Goal: Contribute content: Contribute content

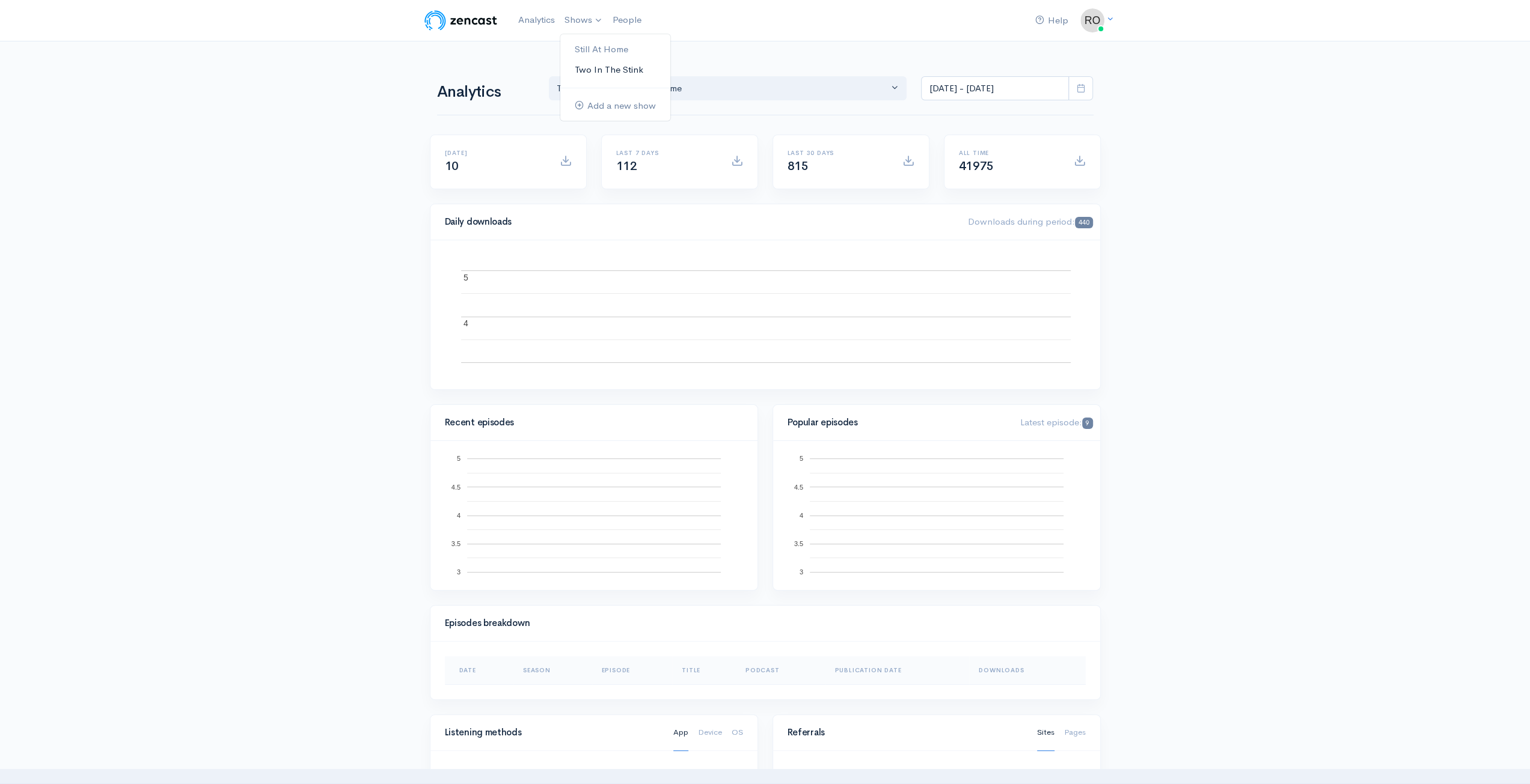
click at [614, 70] on link "Two In The Stink" at bounding box center [615, 70] width 110 height 21
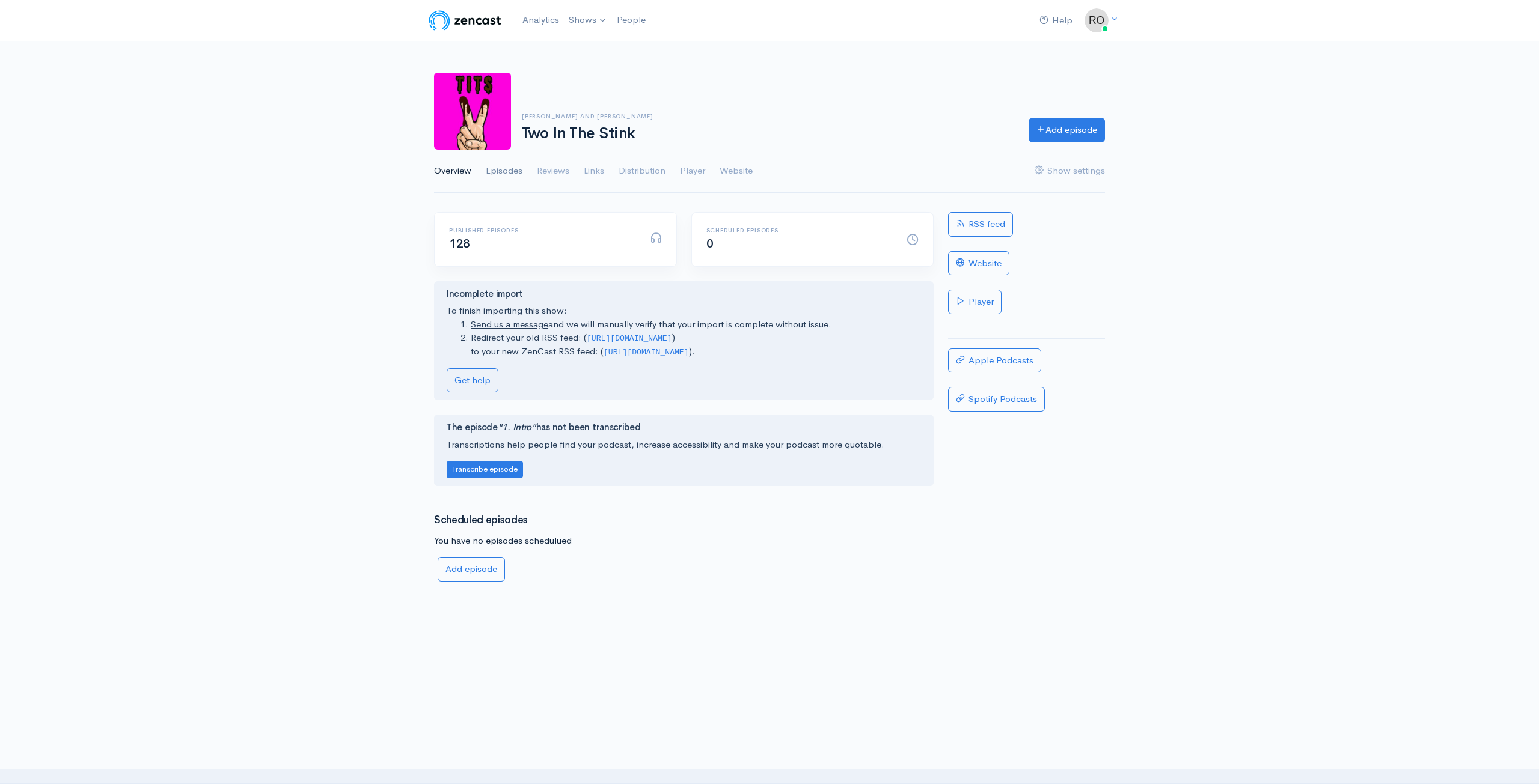
click at [505, 170] on link "Episodes" at bounding box center [503, 172] width 37 height 43
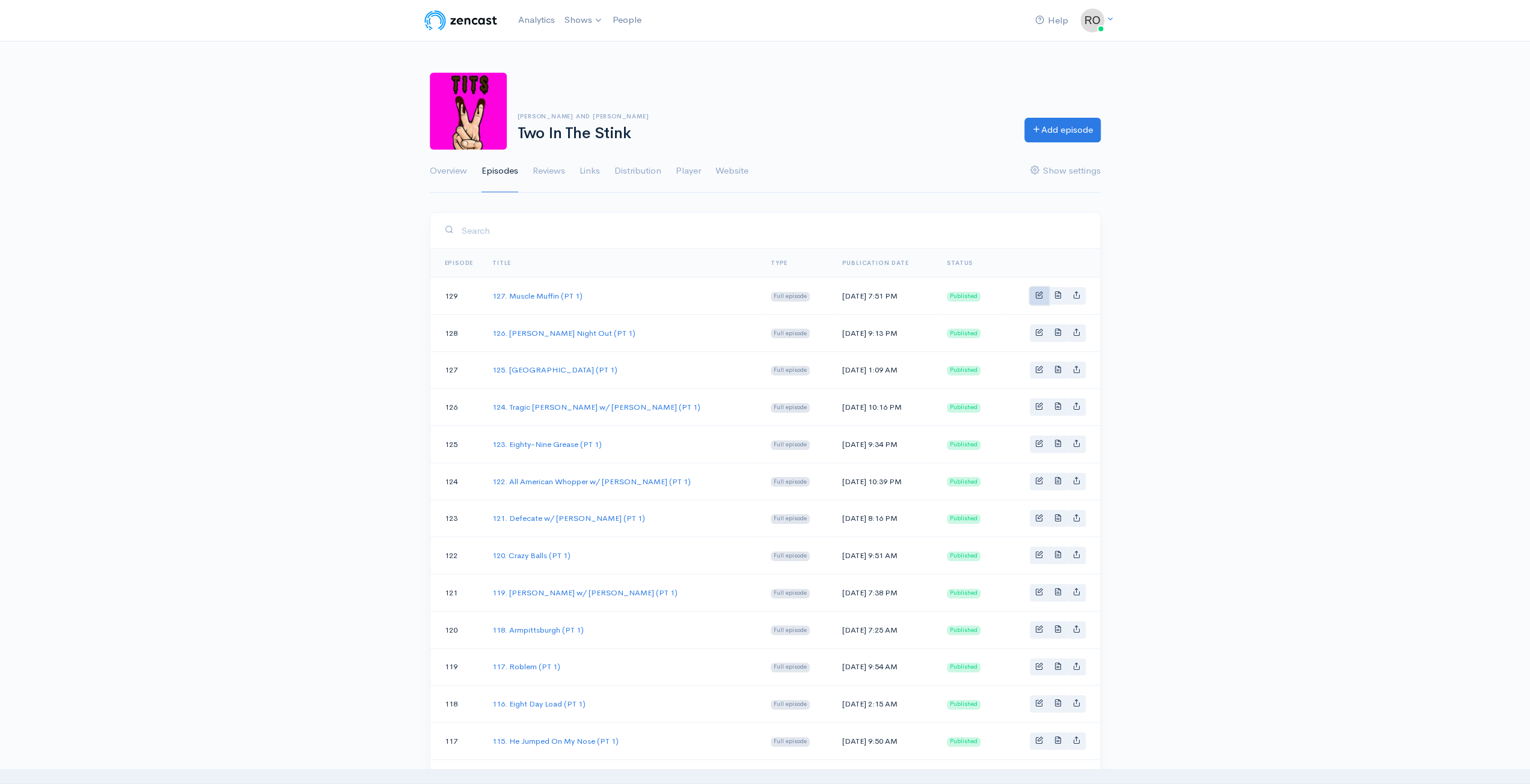
click at [1035, 294] on link "Basic example" at bounding box center [1040, 296] width 19 height 17
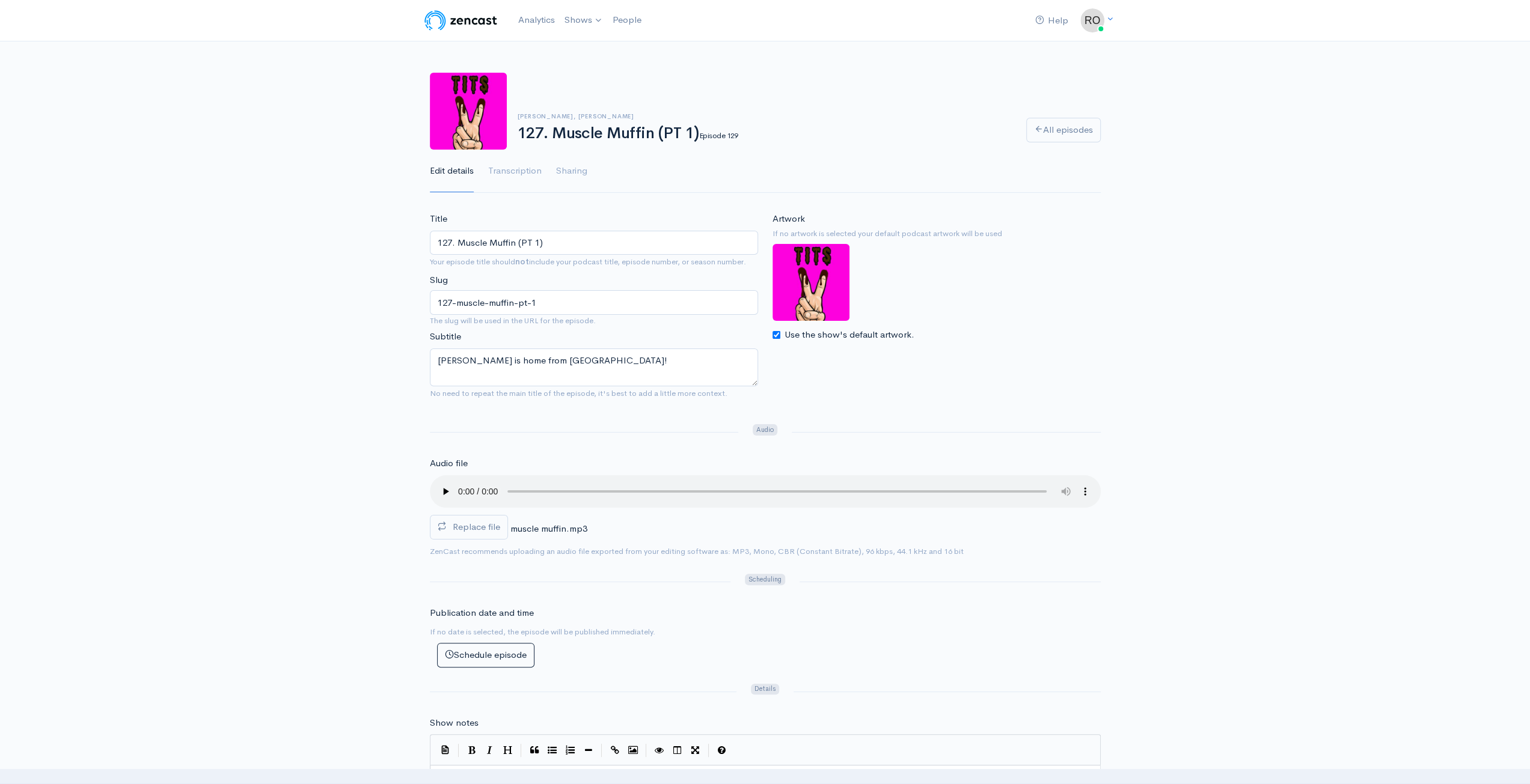
click at [563, 243] on input "127. Muscle Muffin (PT 1)" at bounding box center [594, 243] width 328 height 24
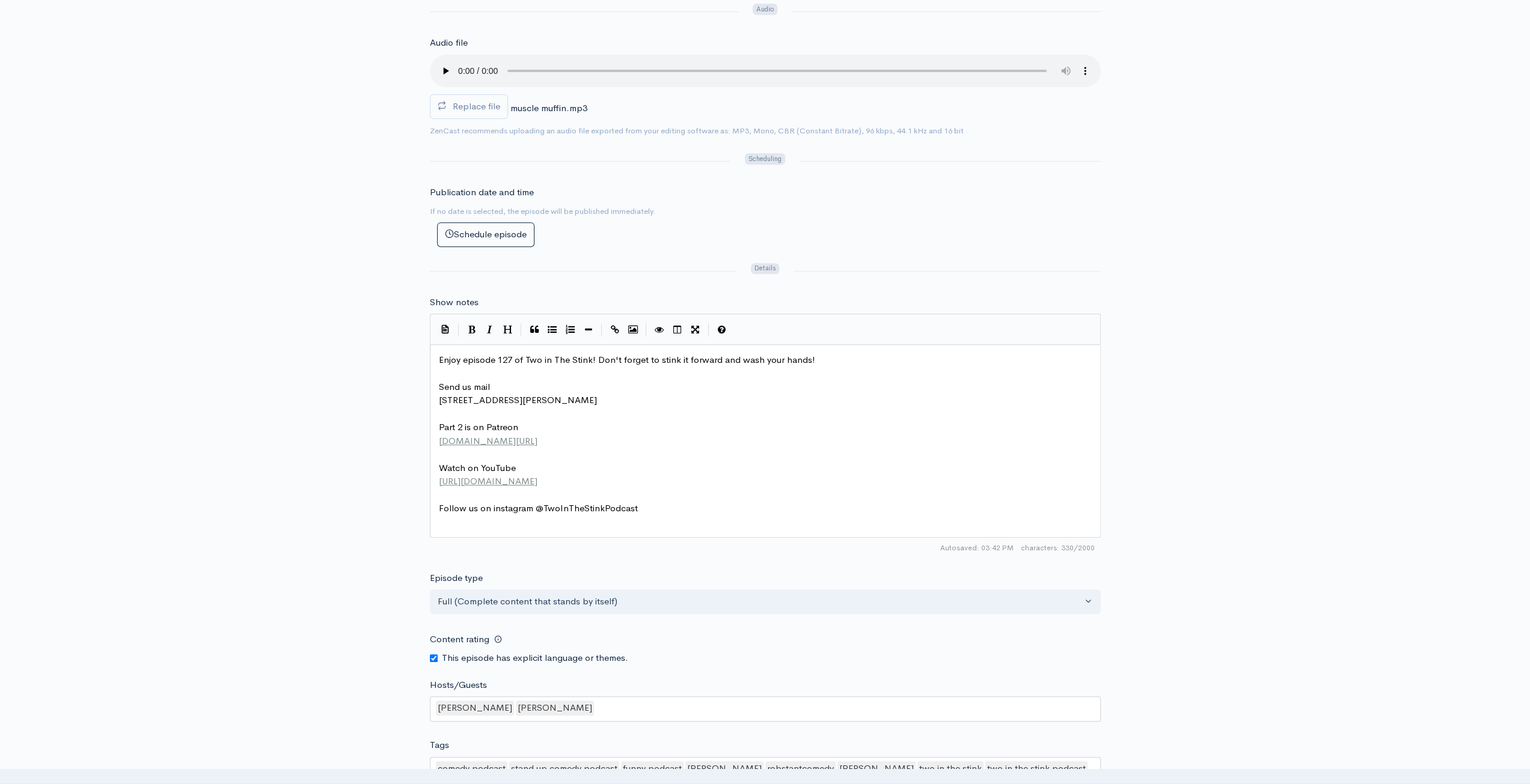
scroll to position [4, 0]
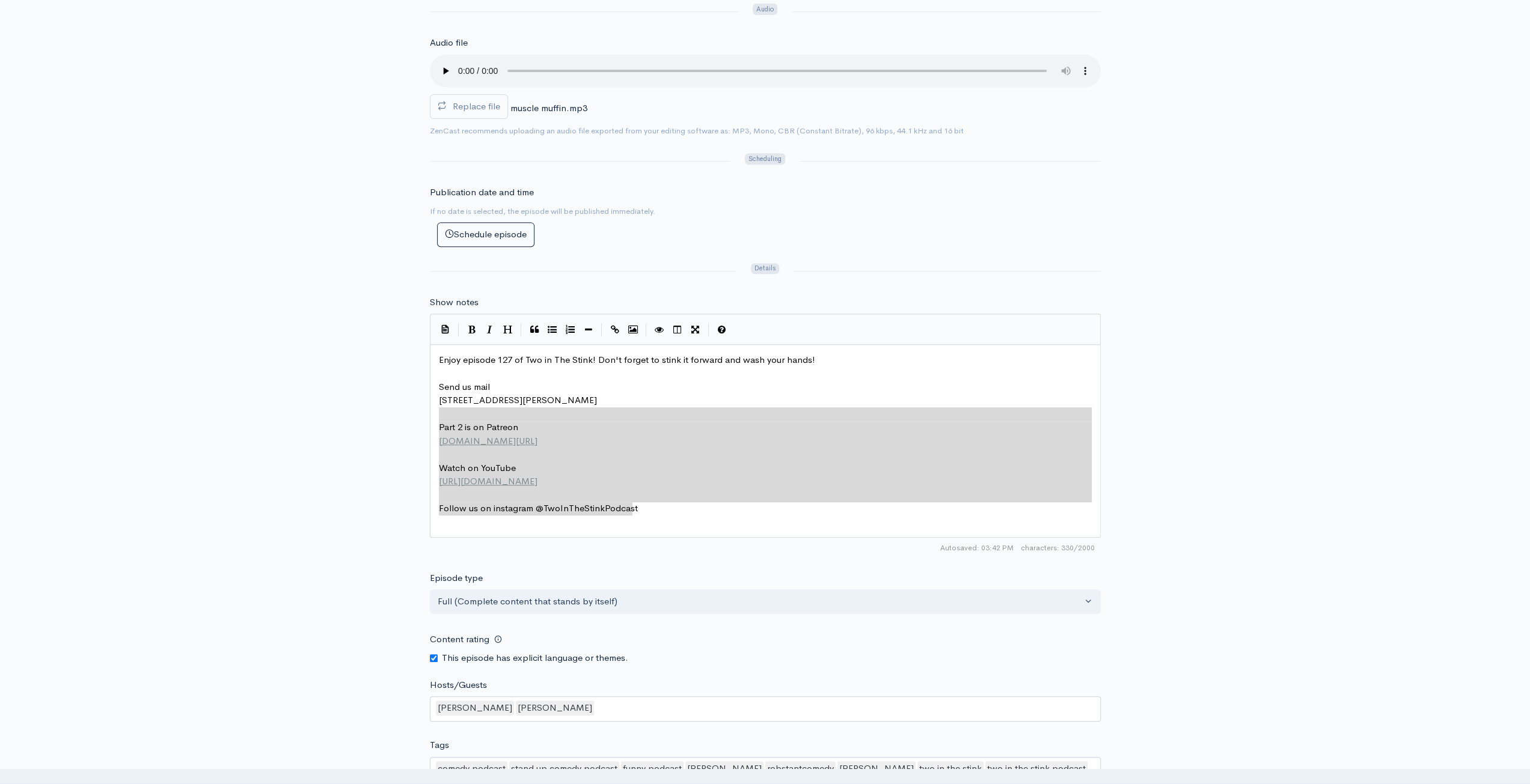
type textarea "Enjoy episode 127 of Two in The Stink! Don't forget to stink it forward and was…"
drag, startPoint x: 665, startPoint y: 512, endPoint x: 379, endPoint y: 333, distance: 337.4
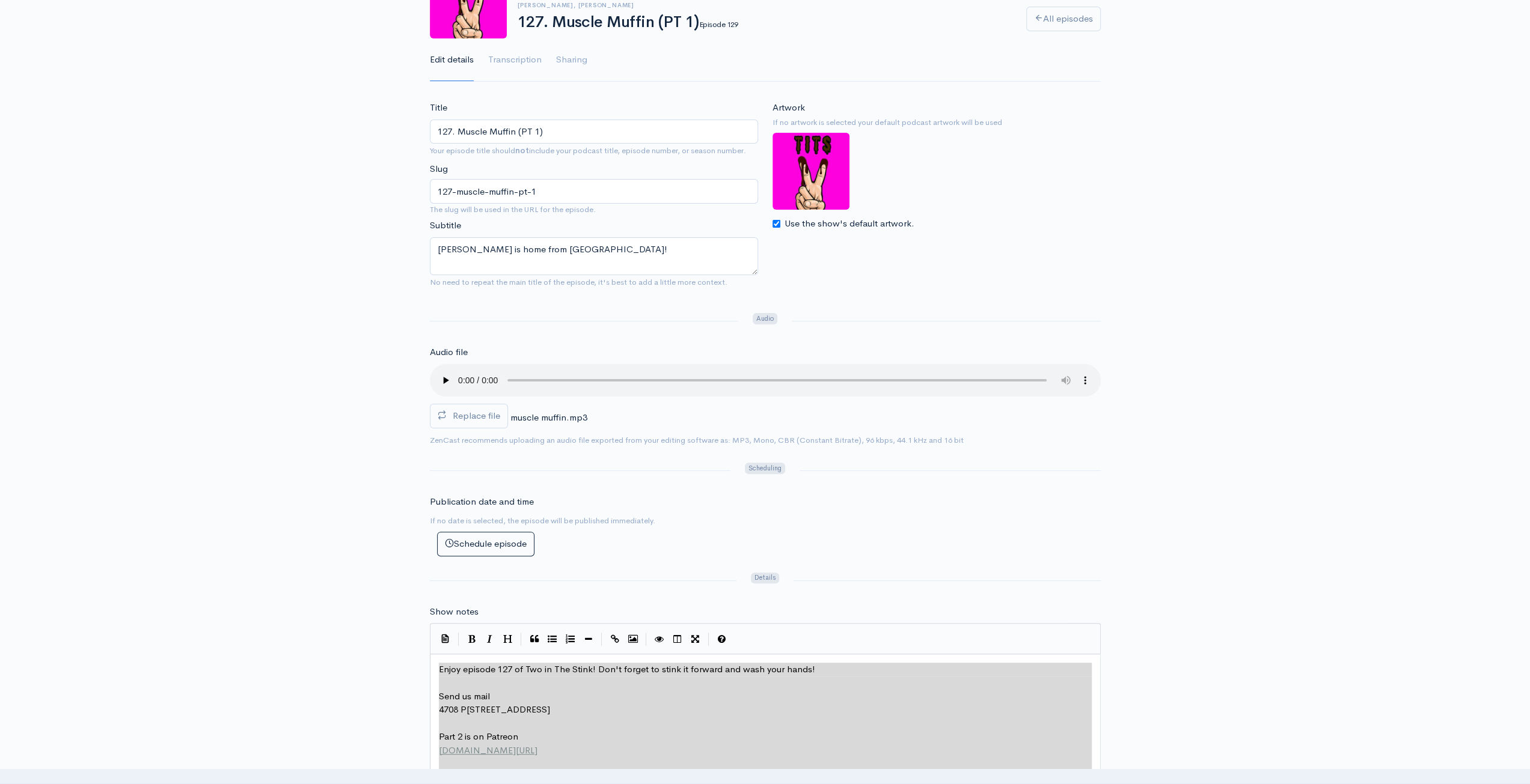
scroll to position [0, 0]
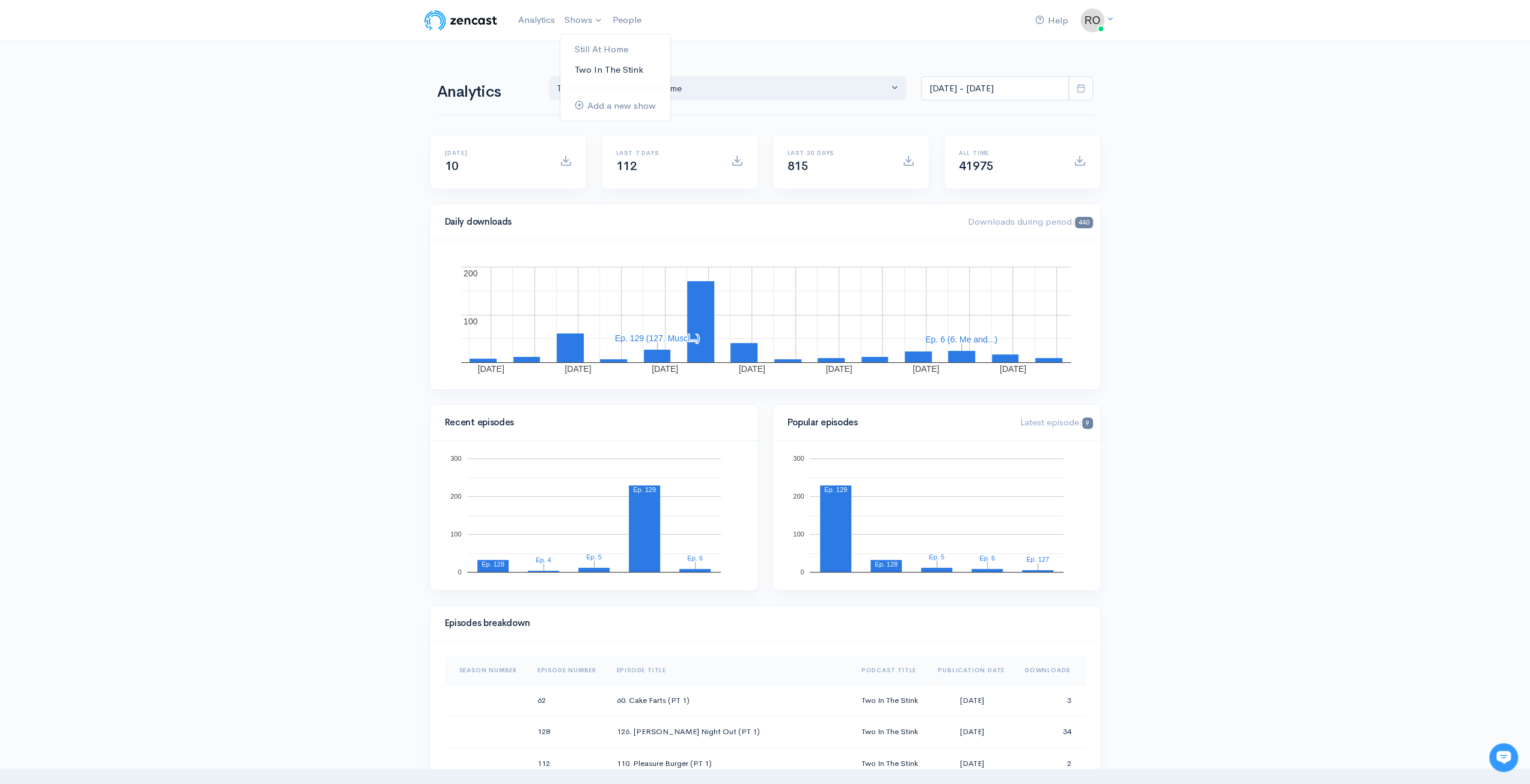
click at [606, 70] on link "Two In The Stink" at bounding box center [615, 70] width 110 height 21
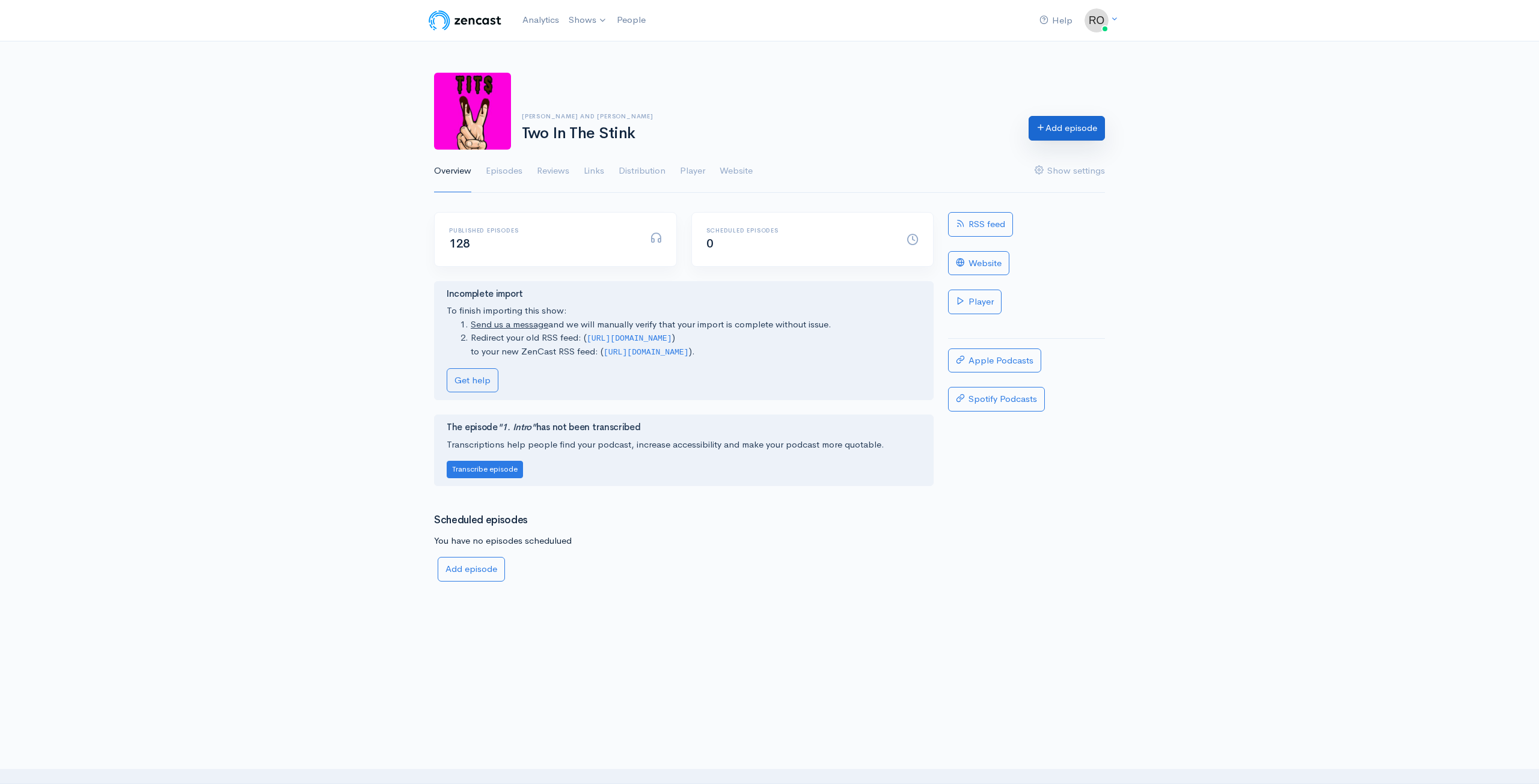
click at [1076, 124] on link "Add episode" at bounding box center [1066, 128] width 76 height 24
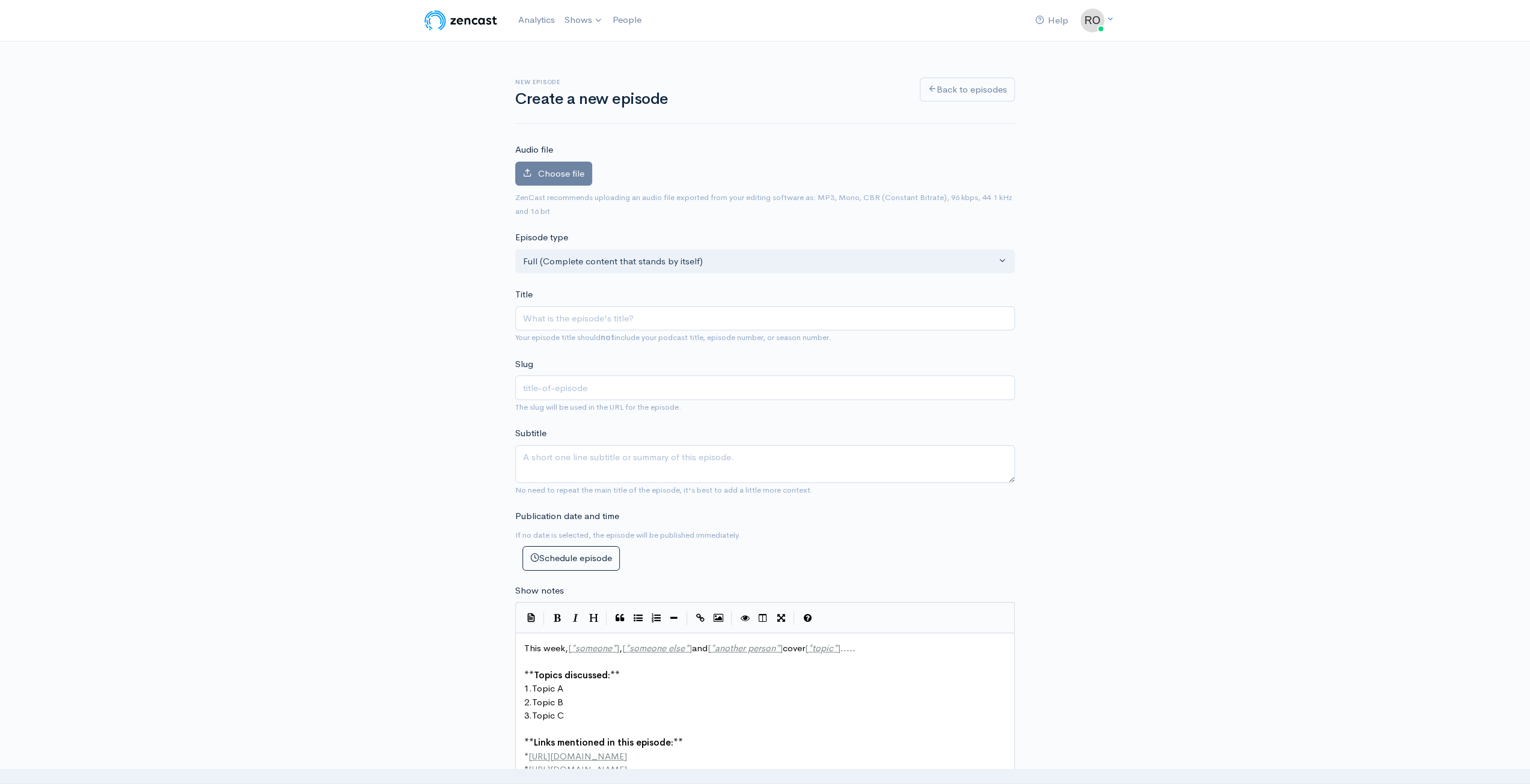
type input "127. Muscle Muffin (PT 1)"
type input "127-muscle-muffin-pt-1"
click at [537, 315] on input "127. Muscle Muffin (PT 1)" at bounding box center [765, 318] width 500 height 24
type input "12. Muscle Muffin (PT 1)"
type input "12-muscle-muffin-pt-1"
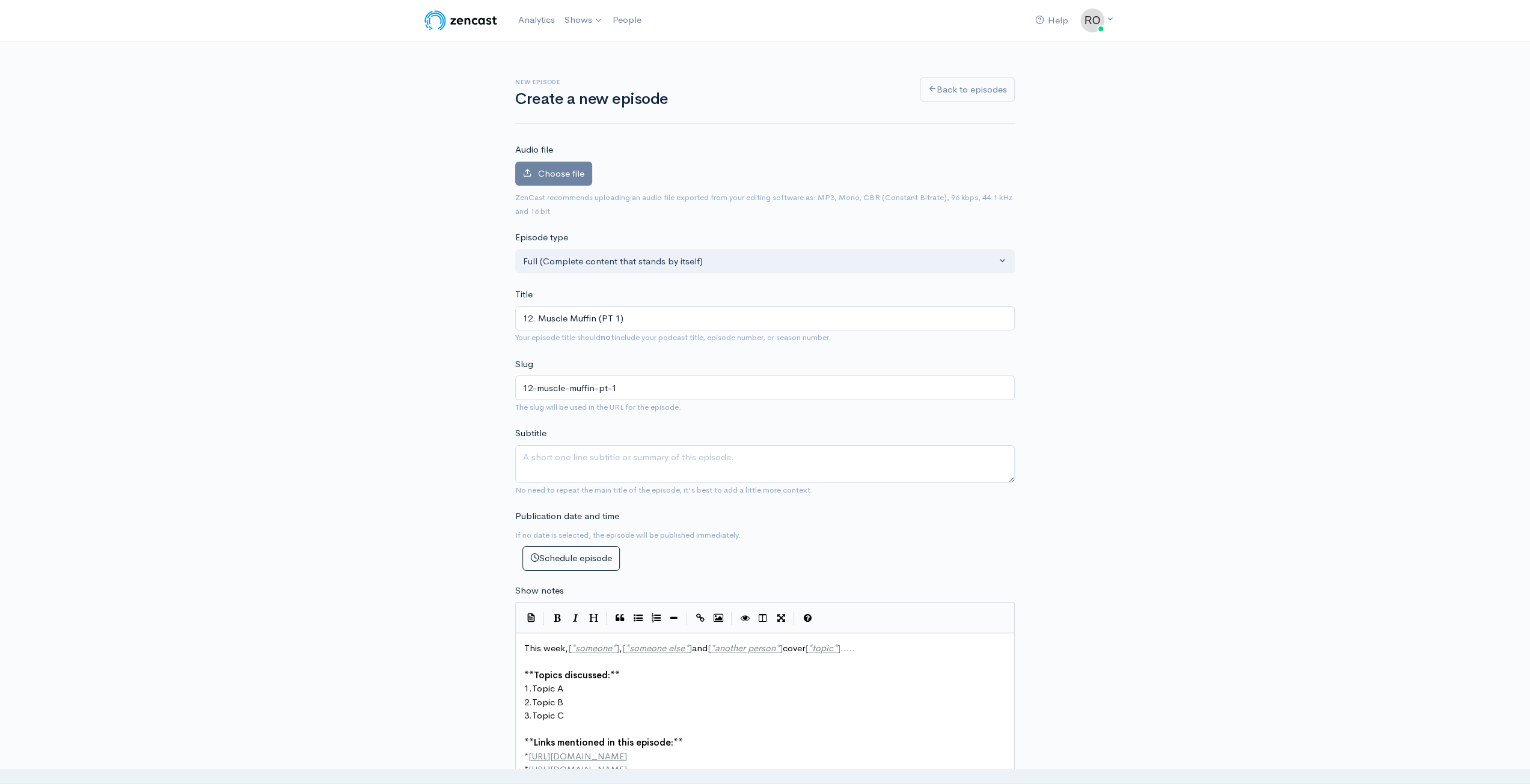
type input "128. Muscle Muffin (PT 1)"
type input "128-muscle-muffin-pt-1"
click at [600, 318] on input "128. Muscle Muffin (PT 1)" at bounding box center [765, 318] width 500 height 24
type input "128. Muscle Muffi (PT 1)"
type input "128-muscle-muffi-pt-1"
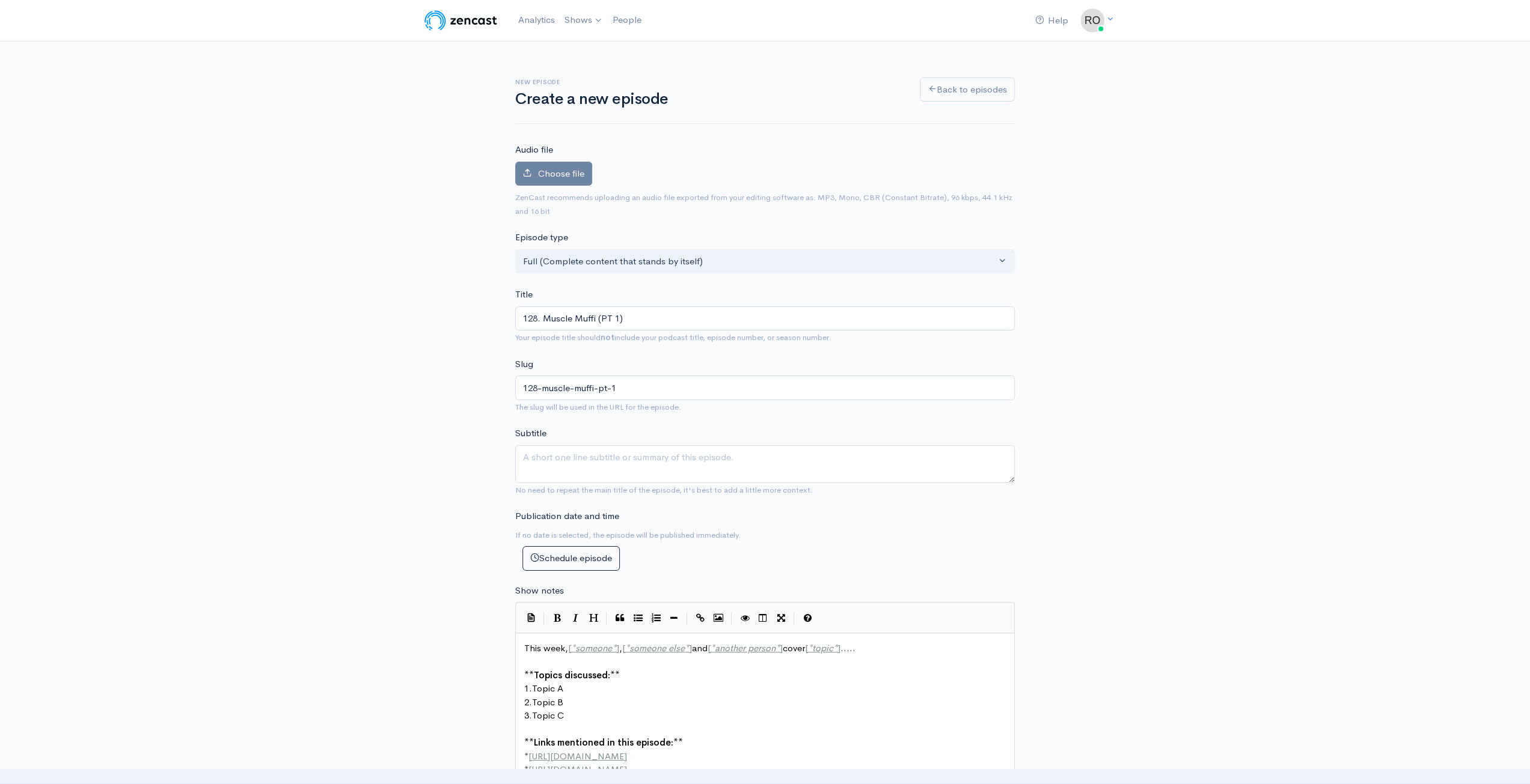
type input "128. Muscle Muff (PT 1)"
type input "128-muscle-muff-pt-1"
type input "128. Muscle Muf (PT 1)"
type input "128-muscle-muf-pt-1"
type input "128. Muscle Mu (PT 1)"
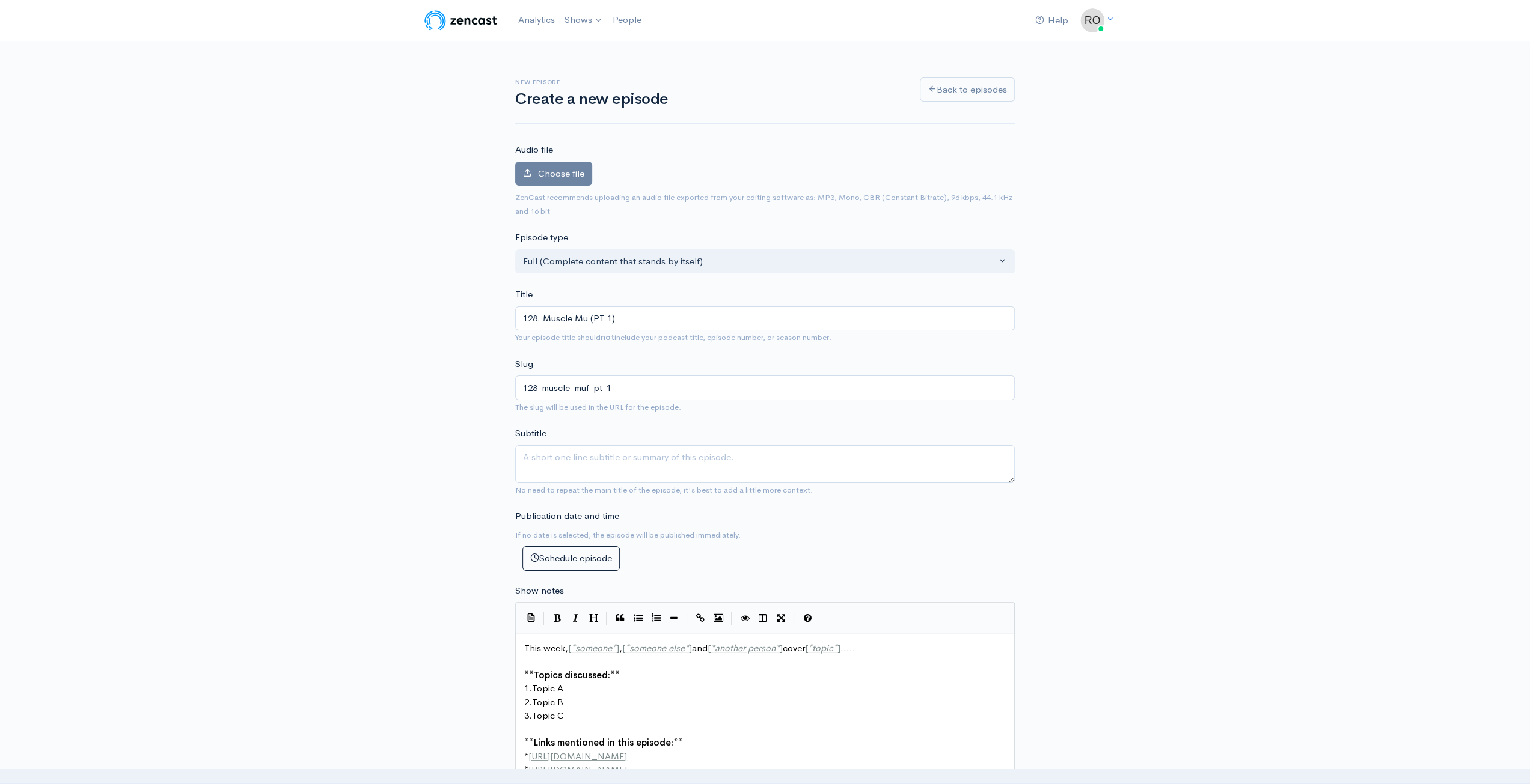
type input "128-muscle-mu-pt-1"
type input "128. Muscle M (PT 1)"
type input "128-muscle-m-pt-1"
type input "128. Muscle (PT 1)"
type input "128-muscle-pt-1"
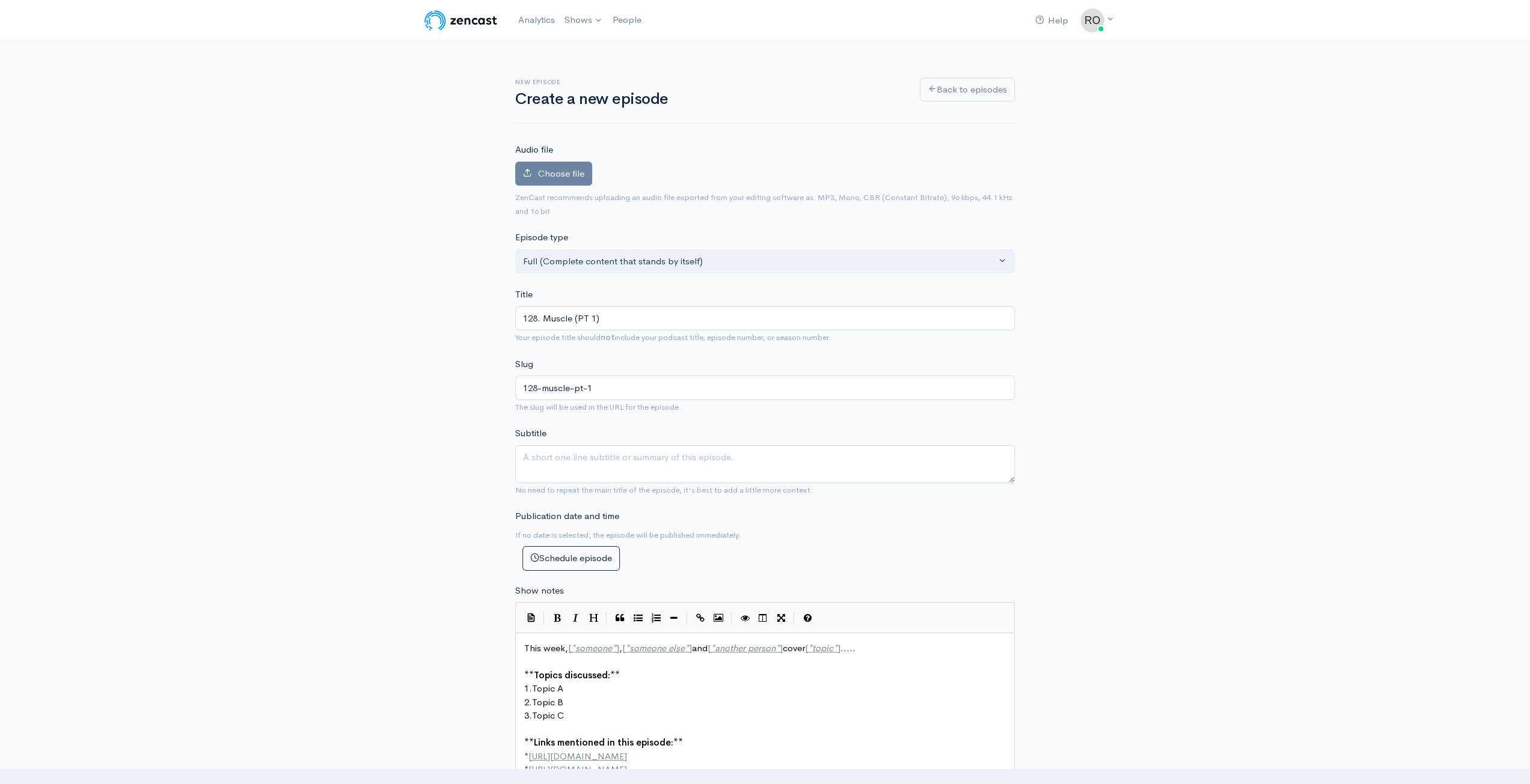
type input "128. Muscl (PT 1)"
type input "128-muscl-pt-1"
type input "128. Musc (PT 1)"
type input "128-musc-pt-1"
type input "128. Mus (PT 1)"
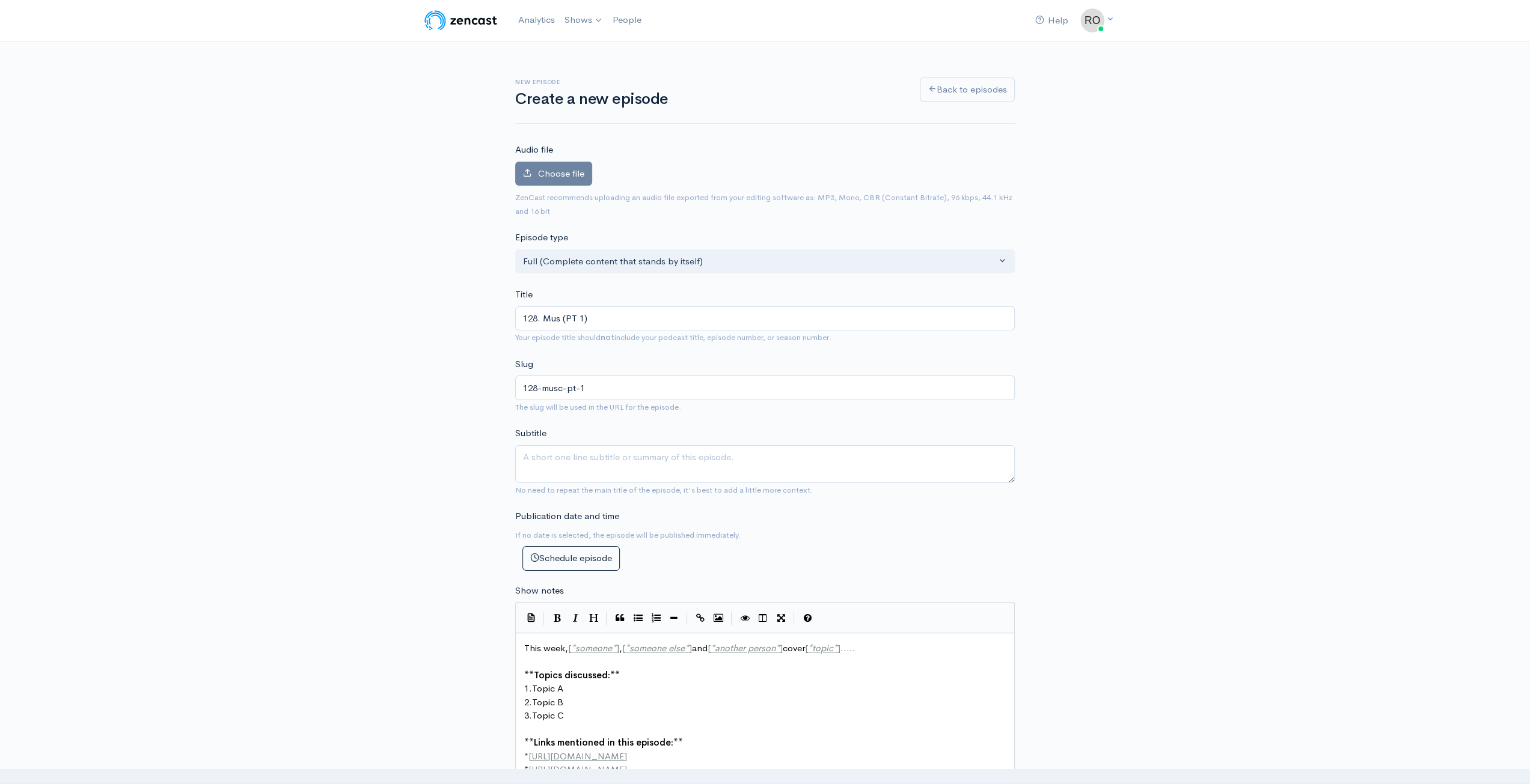
type input "128-mus-pt-1"
type input "128. Mu (PT 1)"
type input "128-mu-pt-1"
type input "128. M (PT 1)"
type input "128-m-pt-1"
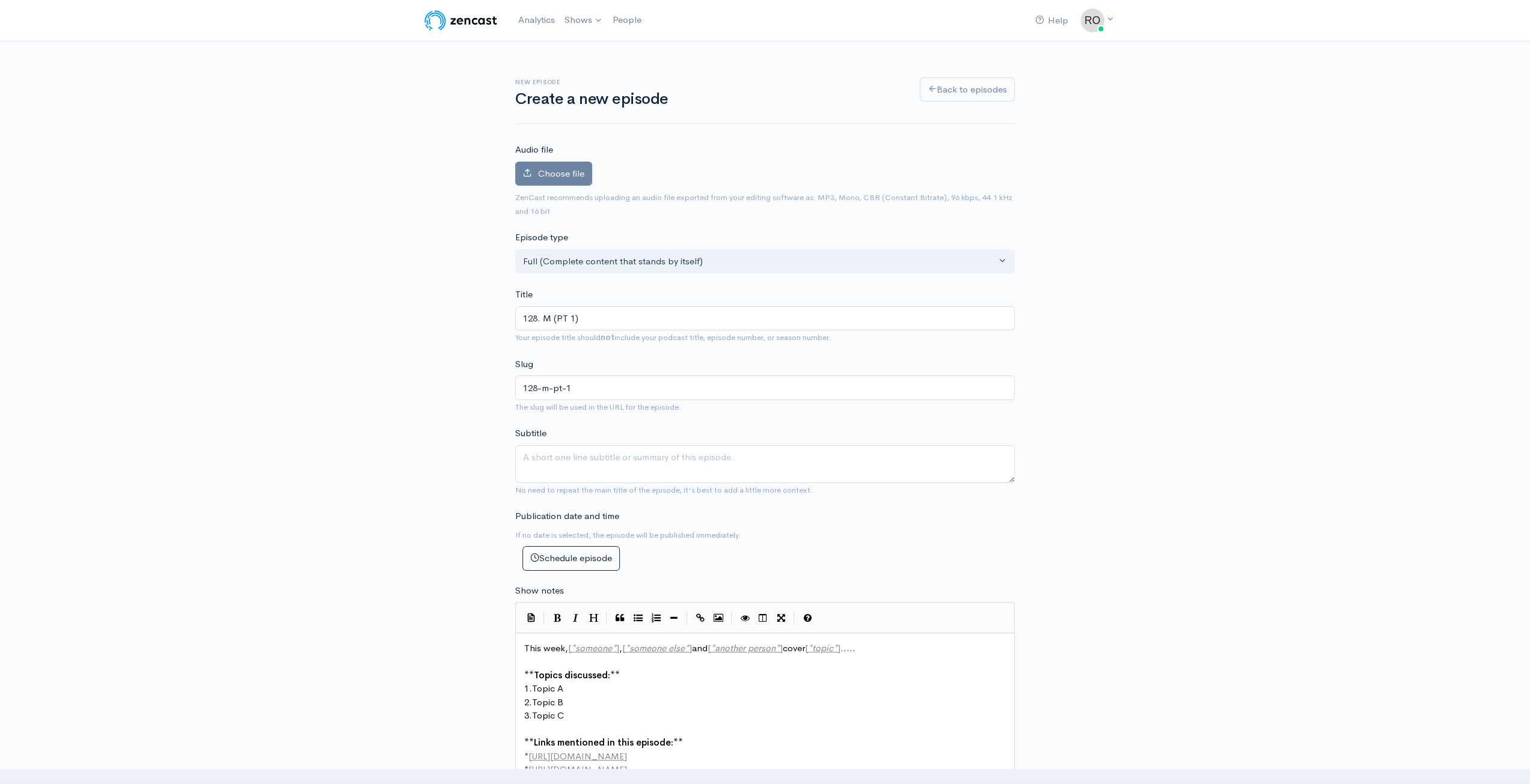
type input "128. (PT 1)"
type input "128-pt-1"
type input "128. B (PT 1)"
type input "128-b-pt-1"
type input "128. Bu (PT 1)"
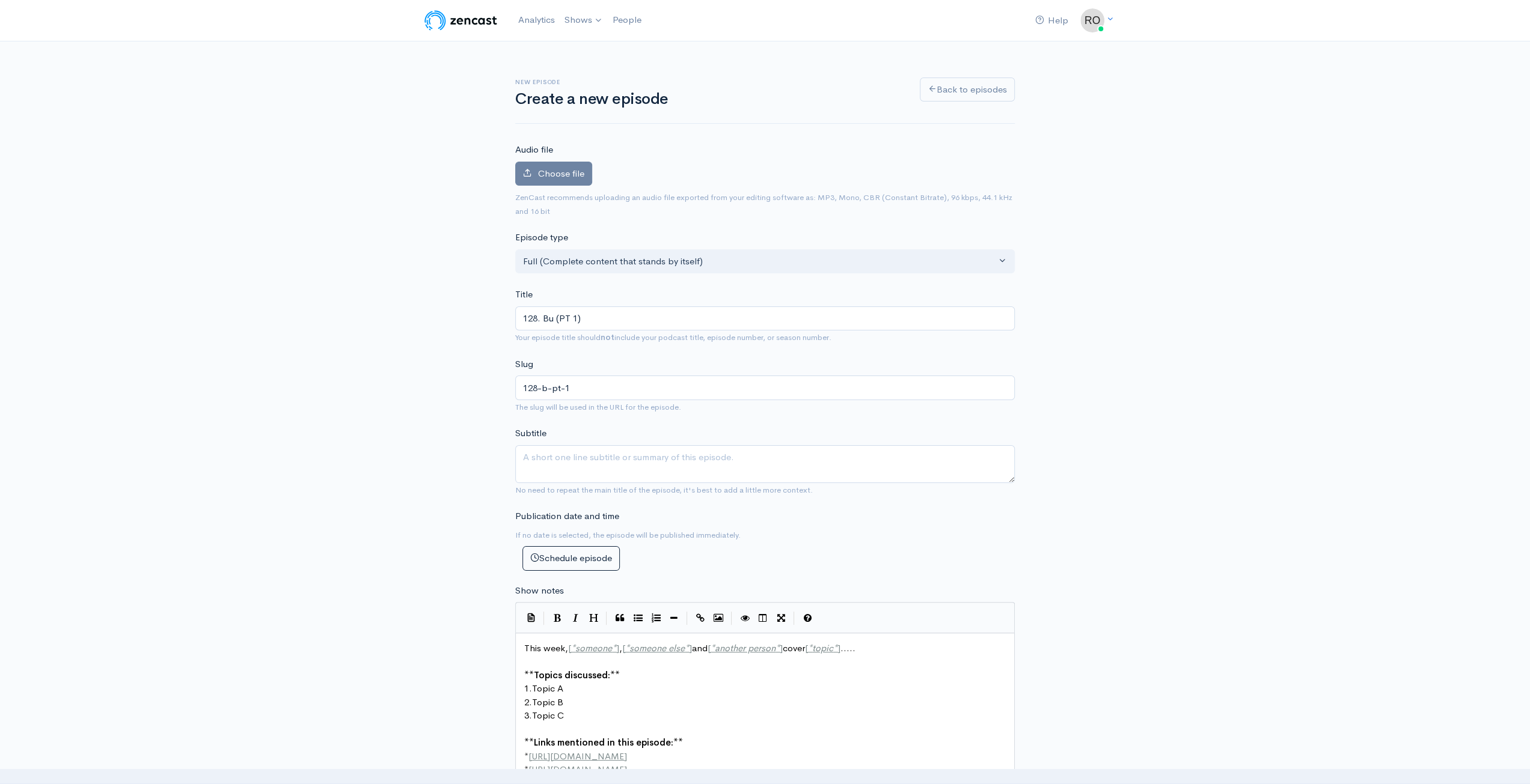
type input "128-bu-pt-1"
type input "128. Buf (PT 1)"
type input "128-buf-pt-1"
type input "128. Buff (PT 1)"
type input "128-buff-pt-1"
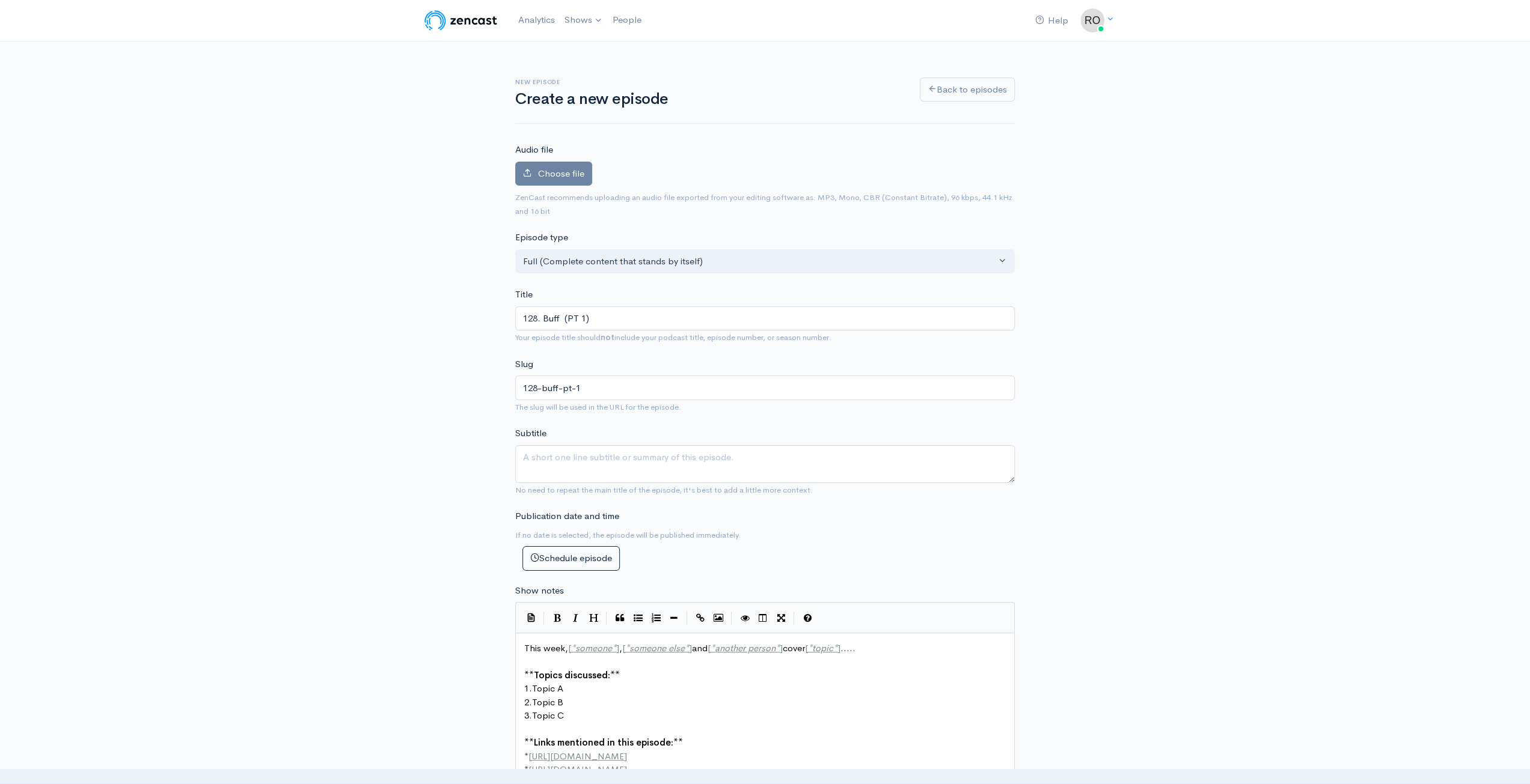
type input "128. Buff C (PT 1)"
type input "128-buff-c-pt-1"
type input "128. Buff Ca (PT 1)"
type input "128-buff-ca-pt-1"
type input "128. Buff CaT (PT 1)"
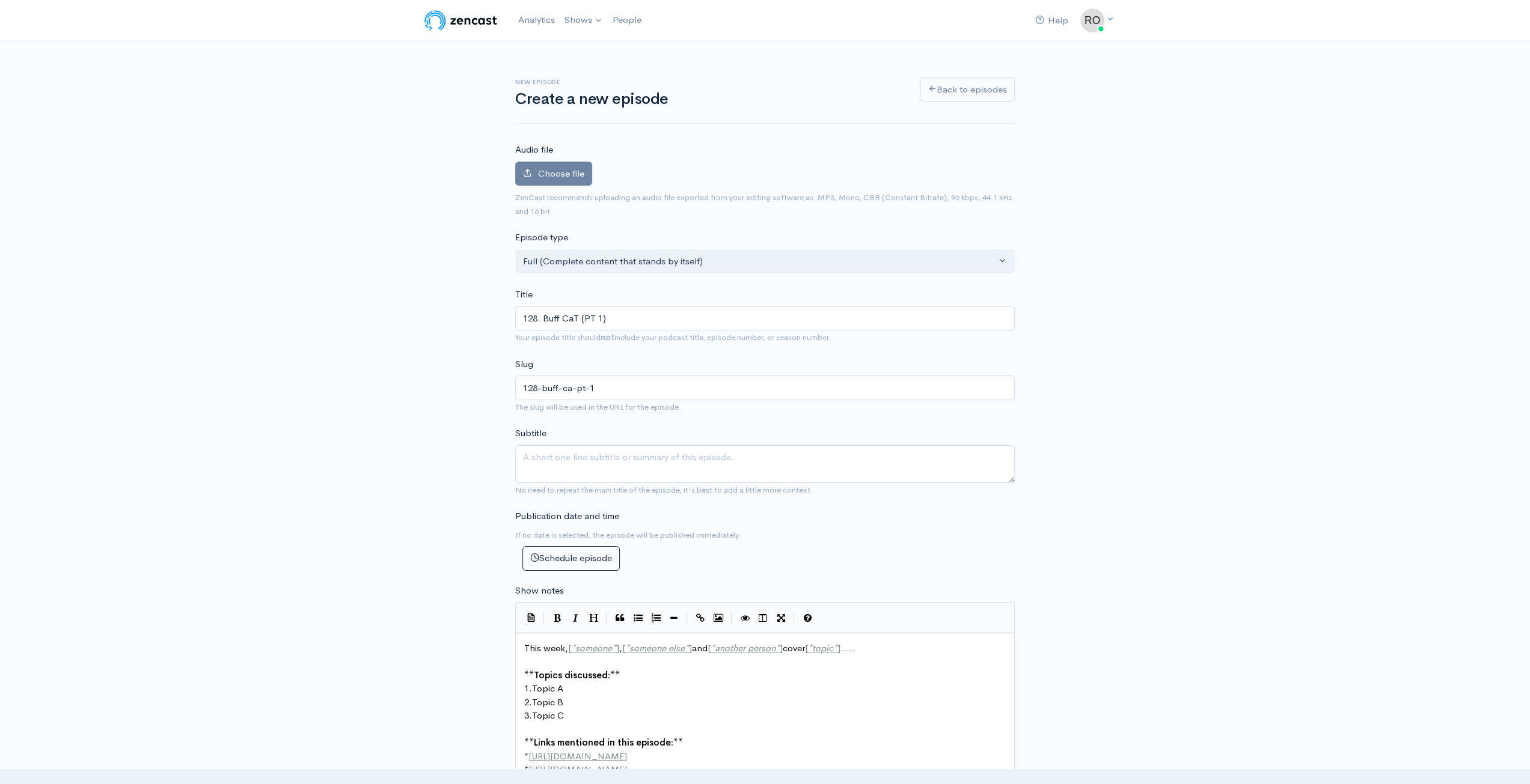
type input "128-buff-cat-pt-1"
type input "128. Buff Ca (PT 1)"
type input "128-buff-ca-pt-1"
type input "128. Buff Cat (PT 1)"
type input "128-buff-cat-pt-1"
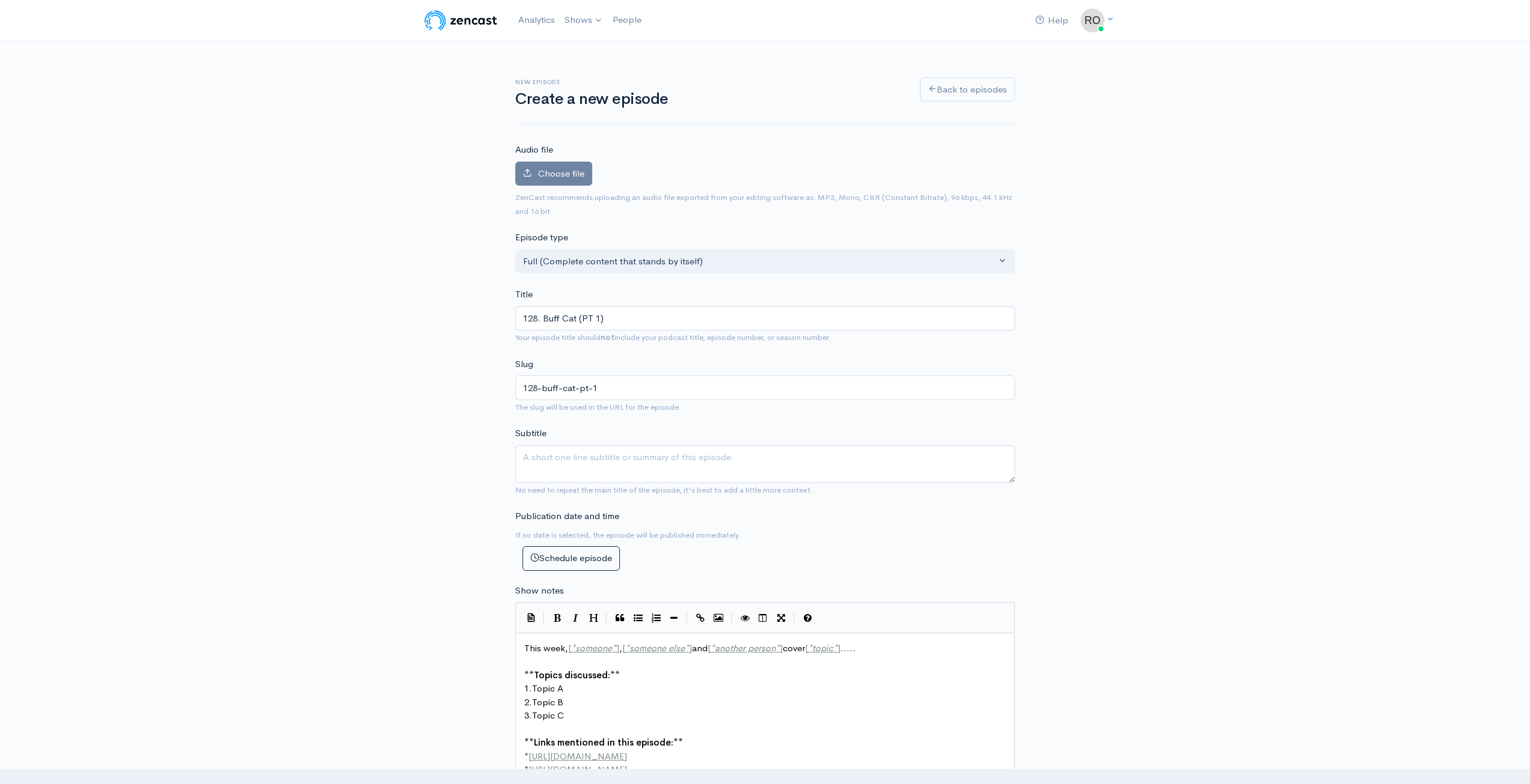
type input "128. Buff Catf (PT 1)"
type input "128-buff-catf-pt-1"
type input "128. Buff Catfis (PT 1)"
type input "128-buff-catfis-pt-1"
type input "128. Buff Catfish (PT 1)"
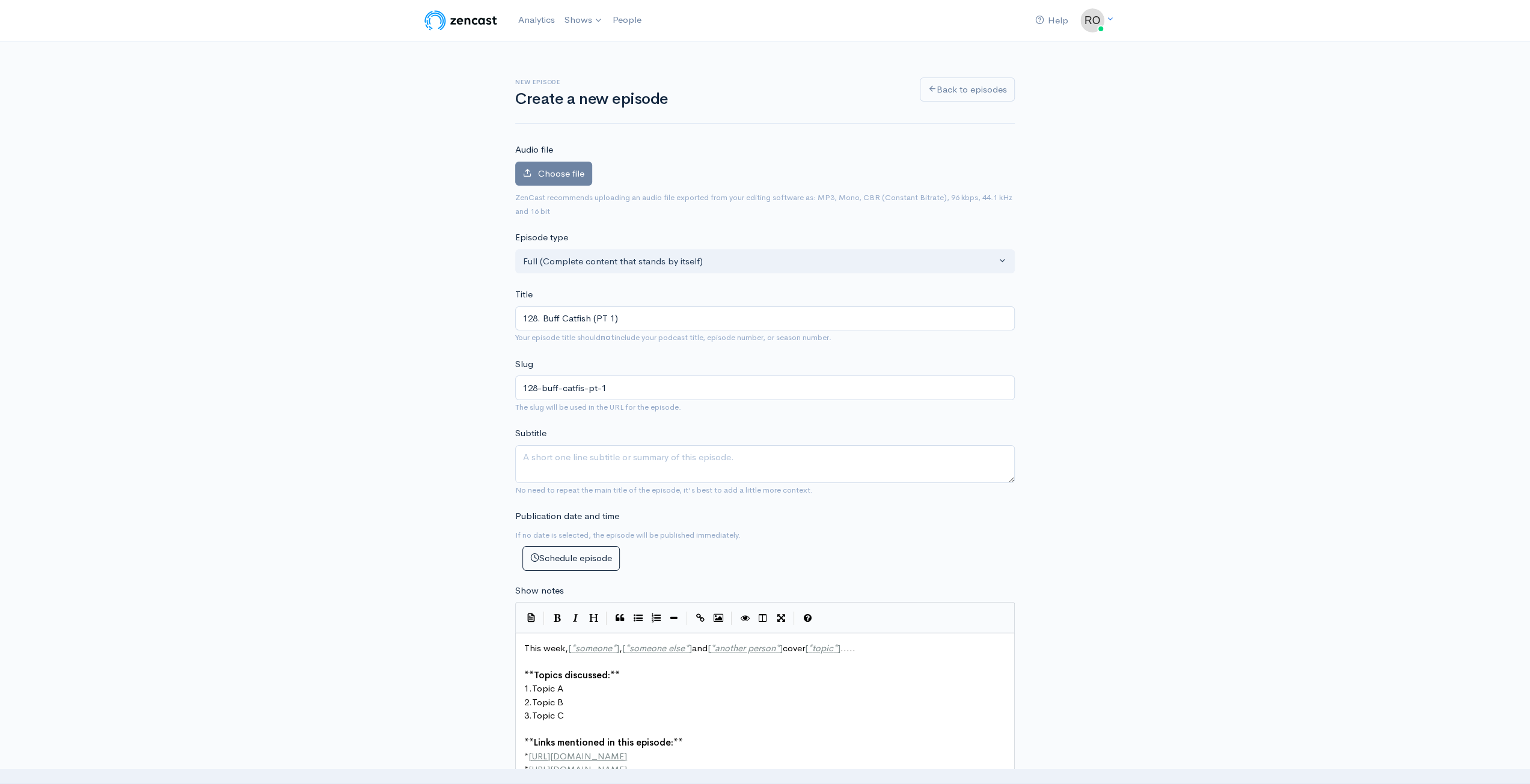
type input "128-buff-catfish-pt-1"
type input "128. Buff Catfish (PT 1)"
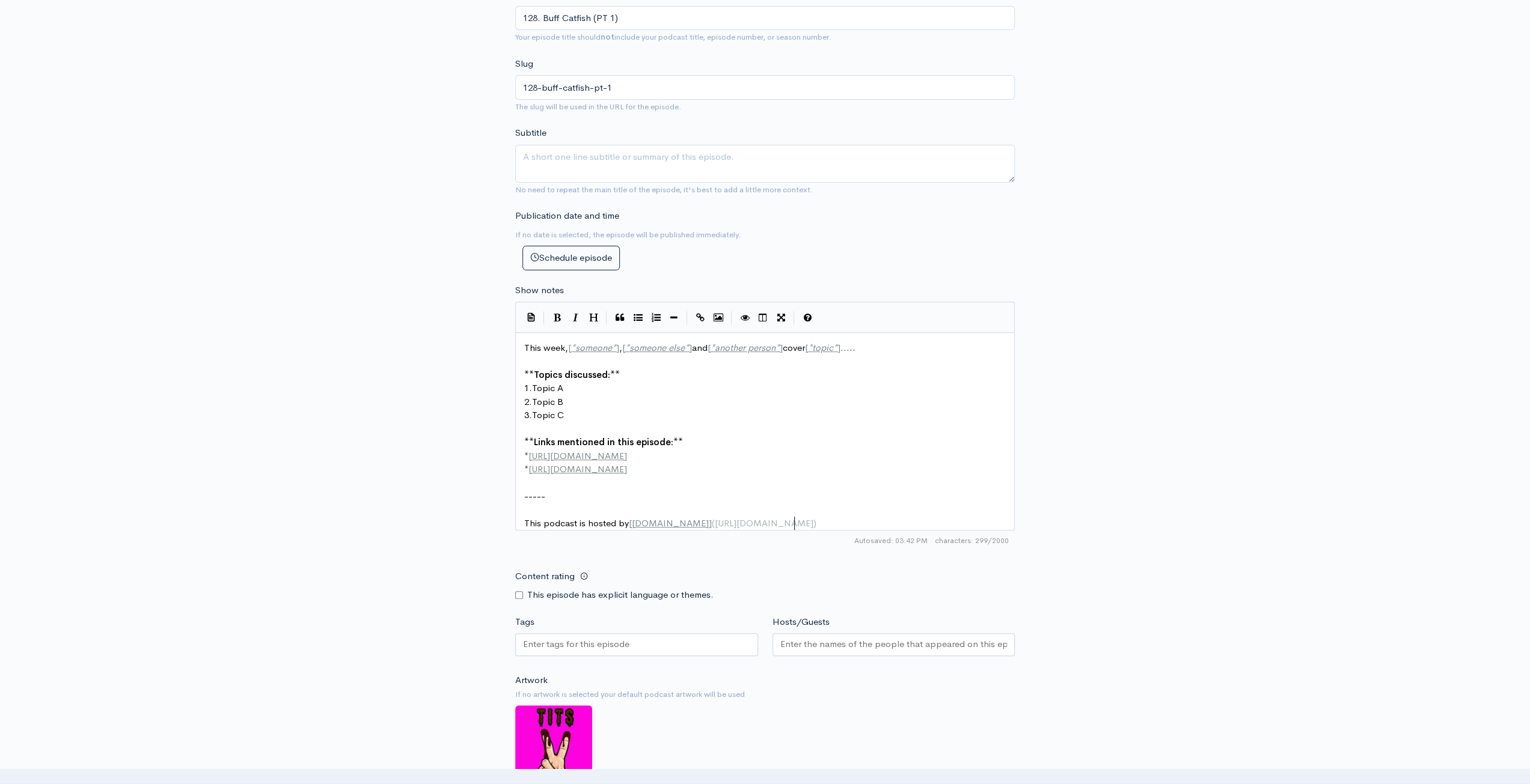
scroll to position [4, 0]
type textarea "This week, [*someone*], [*someone else*] and [*another person*] cover [*topic*]…"
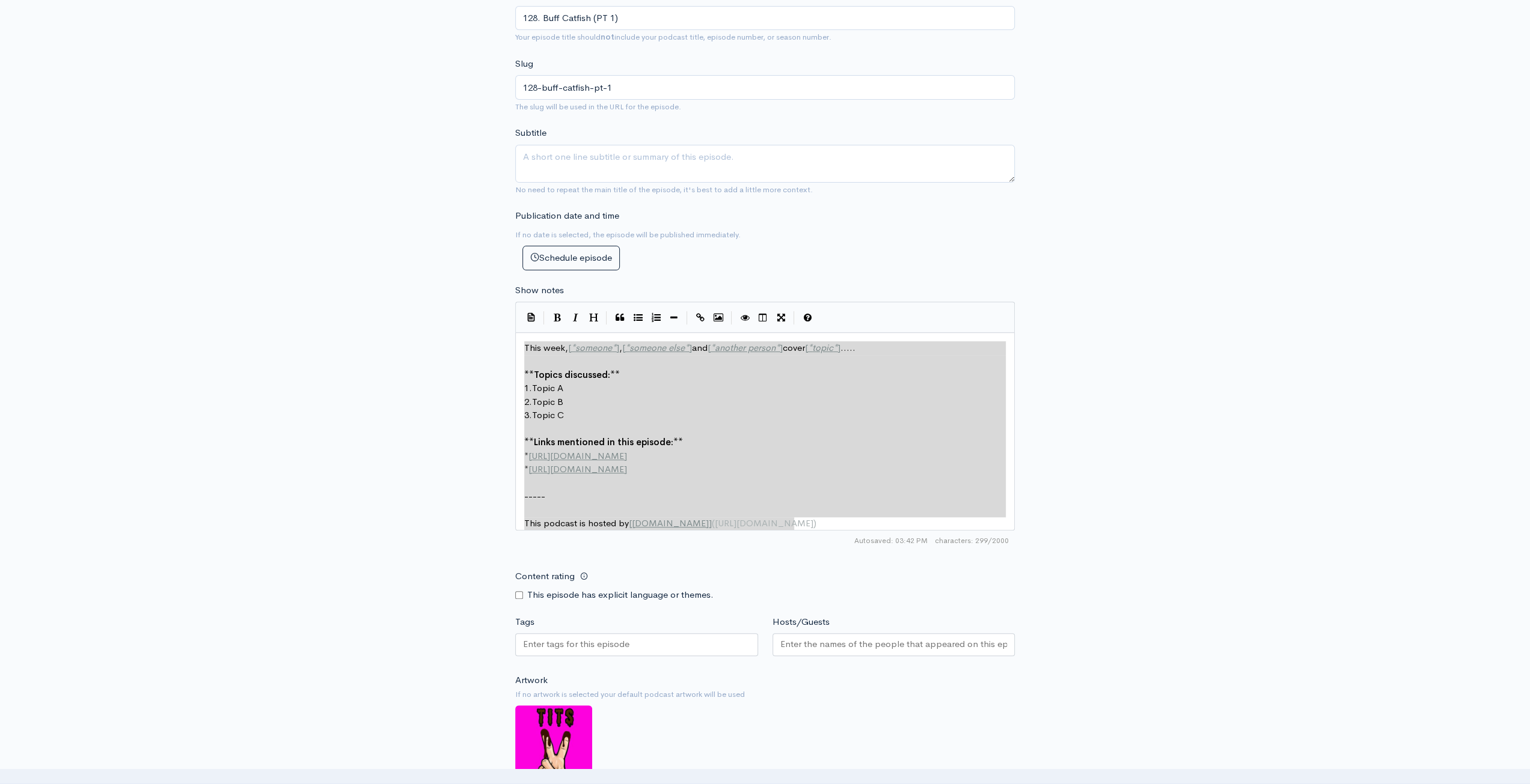
drag, startPoint x: 826, startPoint y: 525, endPoint x: 354, endPoint y: 277, distance: 533.2
paste textarea
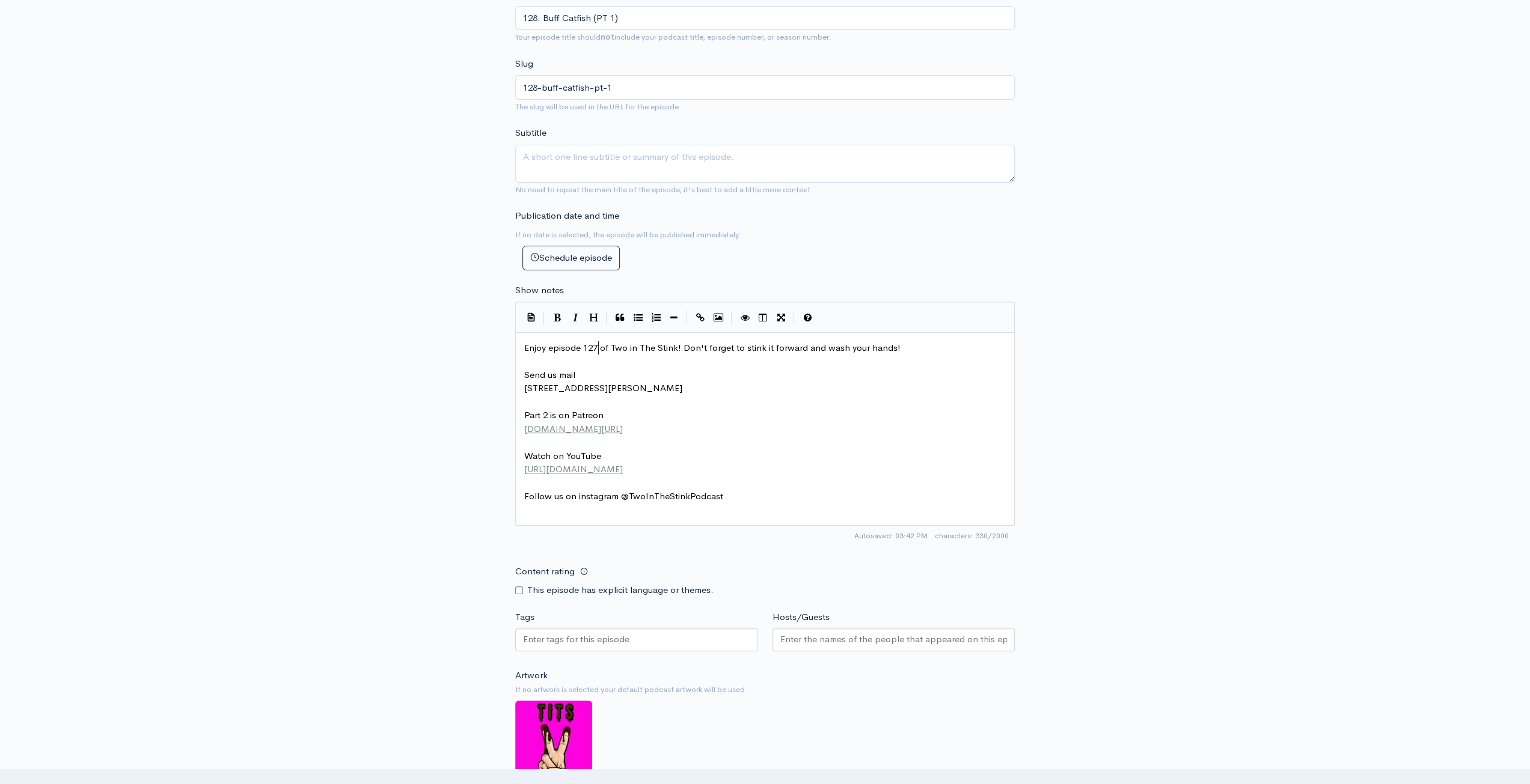
drag, startPoint x: 597, startPoint y: 344, endPoint x: 686, endPoint y: 354, distance: 89.6
click at [597, 344] on span "Enjoy episode 127 of Two in The Stink! Don't forget to stink it forward and was…" at bounding box center [712, 348] width 376 height 11
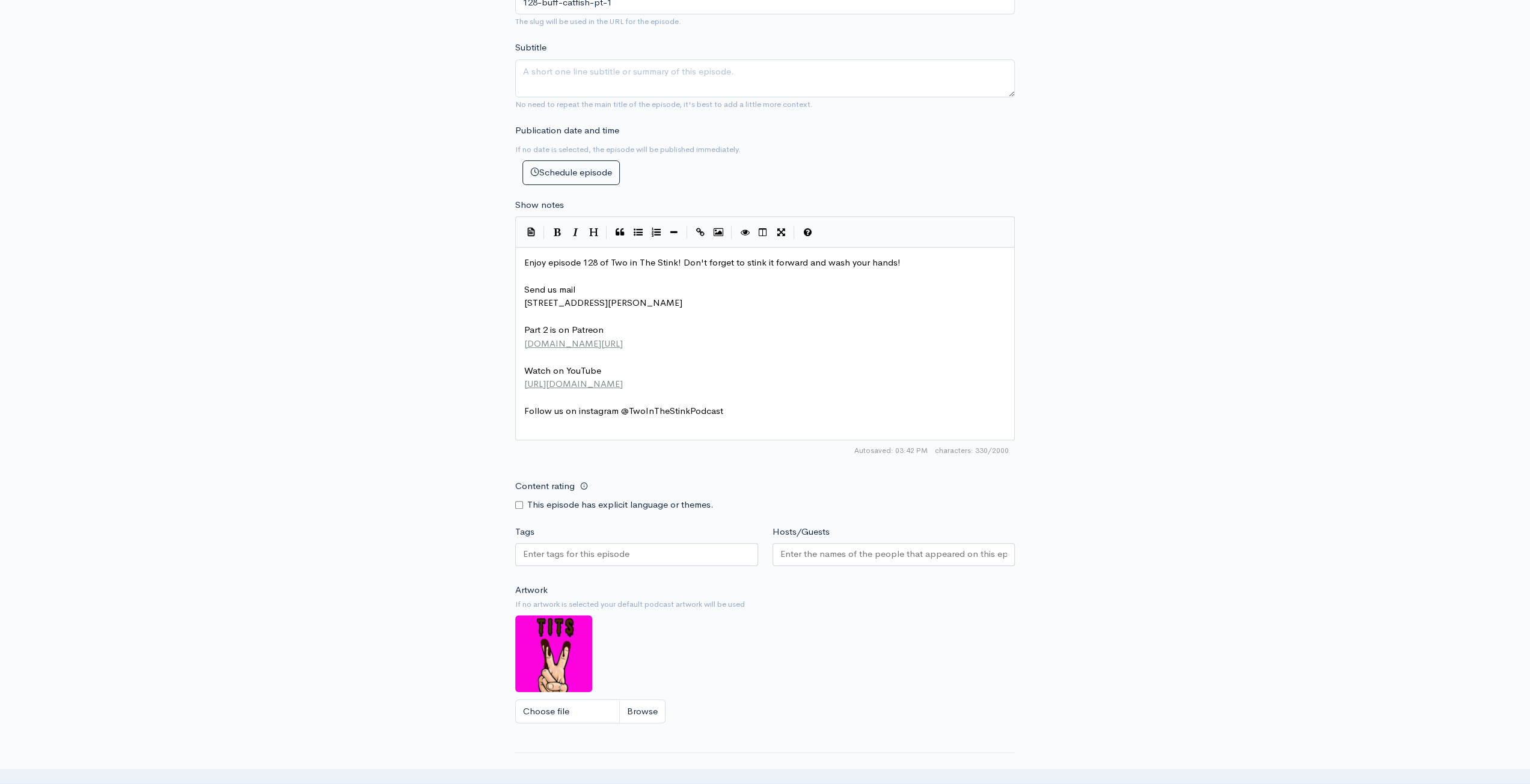
scroll to position [420, 0]
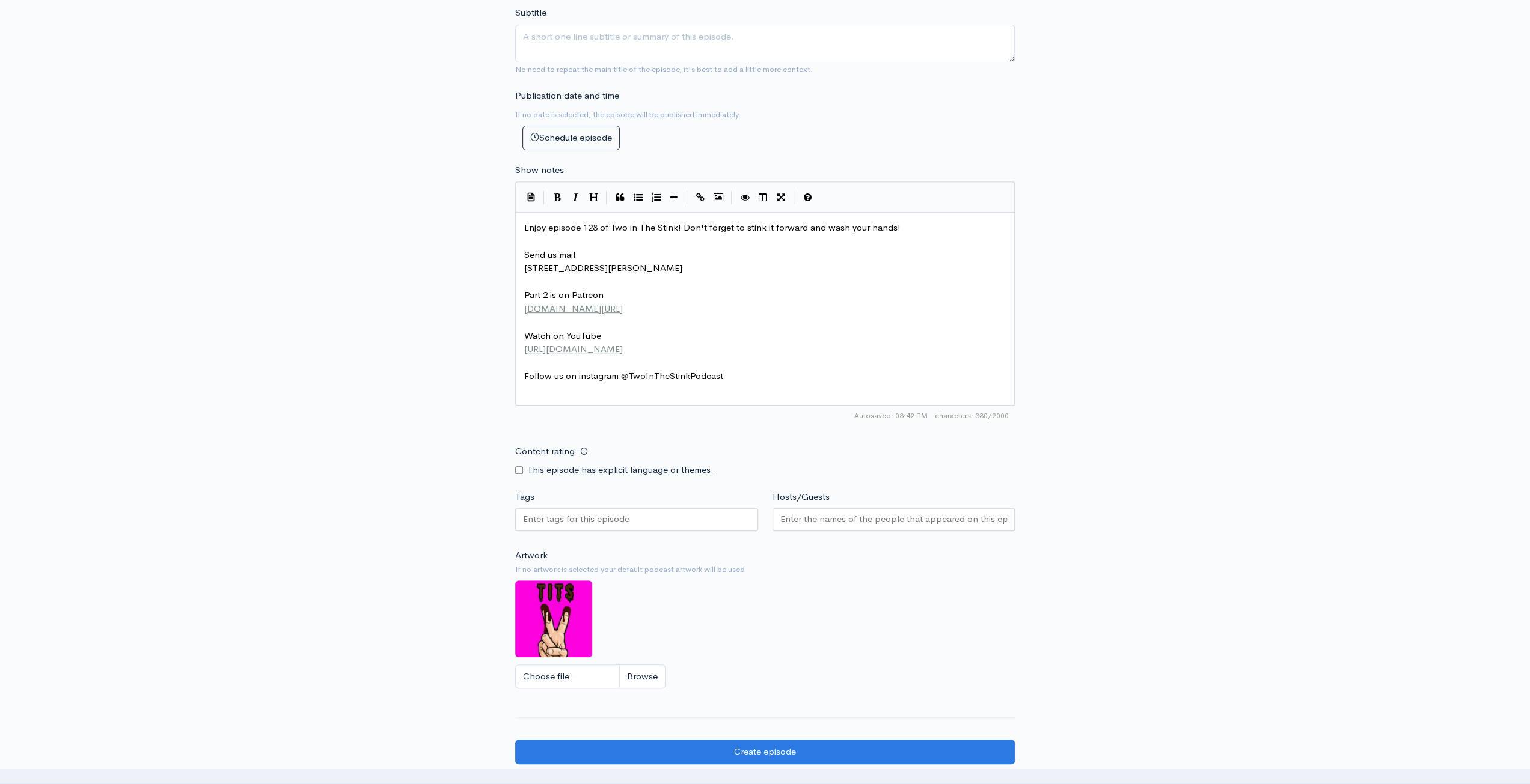
type textarea "8"
click at [517, 470] on input "Content rating" at bounding box center [519, 470] width 8 height 8
checkbox input "true"
click at [540, 513] on input "Tags" at bounding box center [577, 519] width 108 height 14
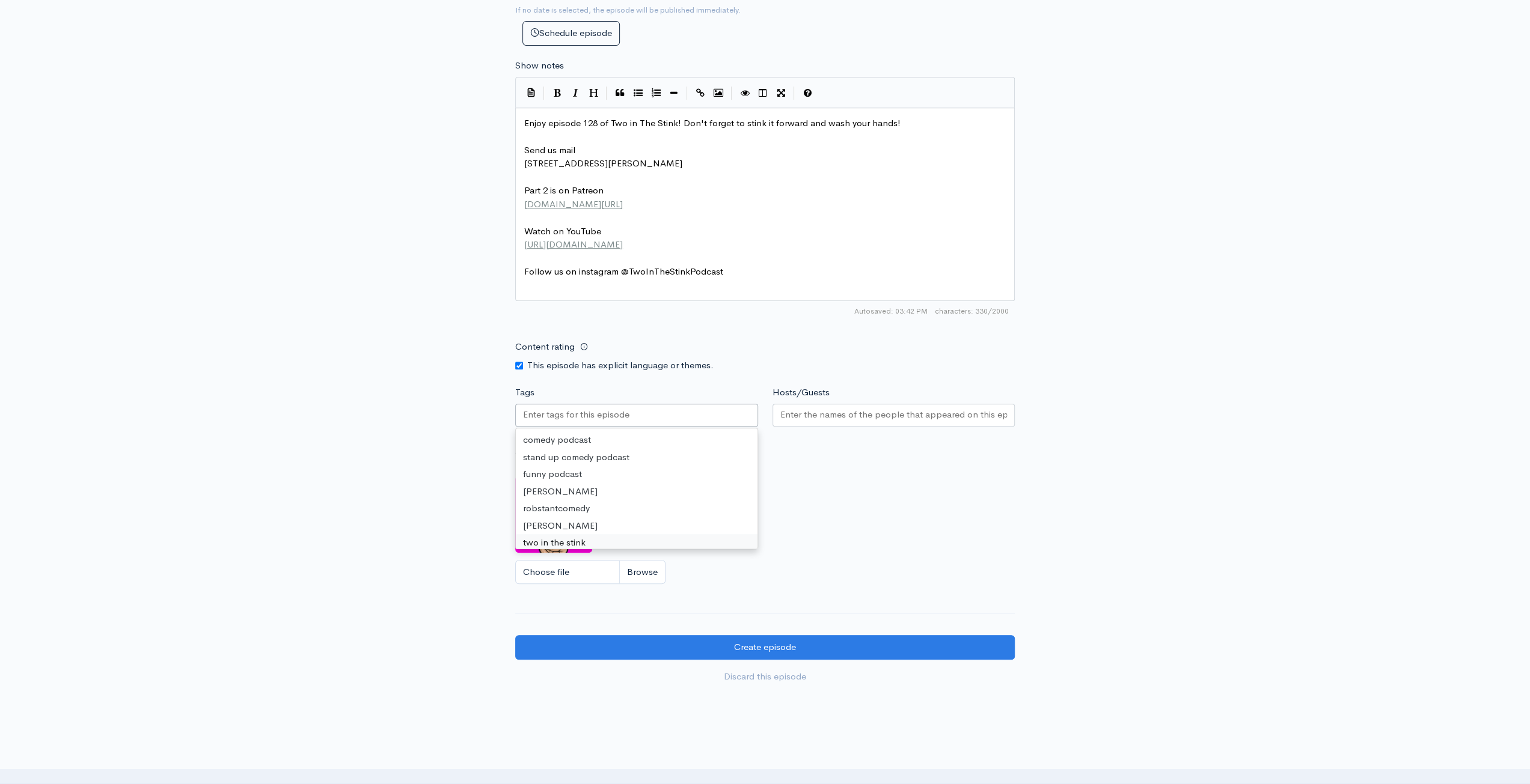
scroll to position [596, 0]
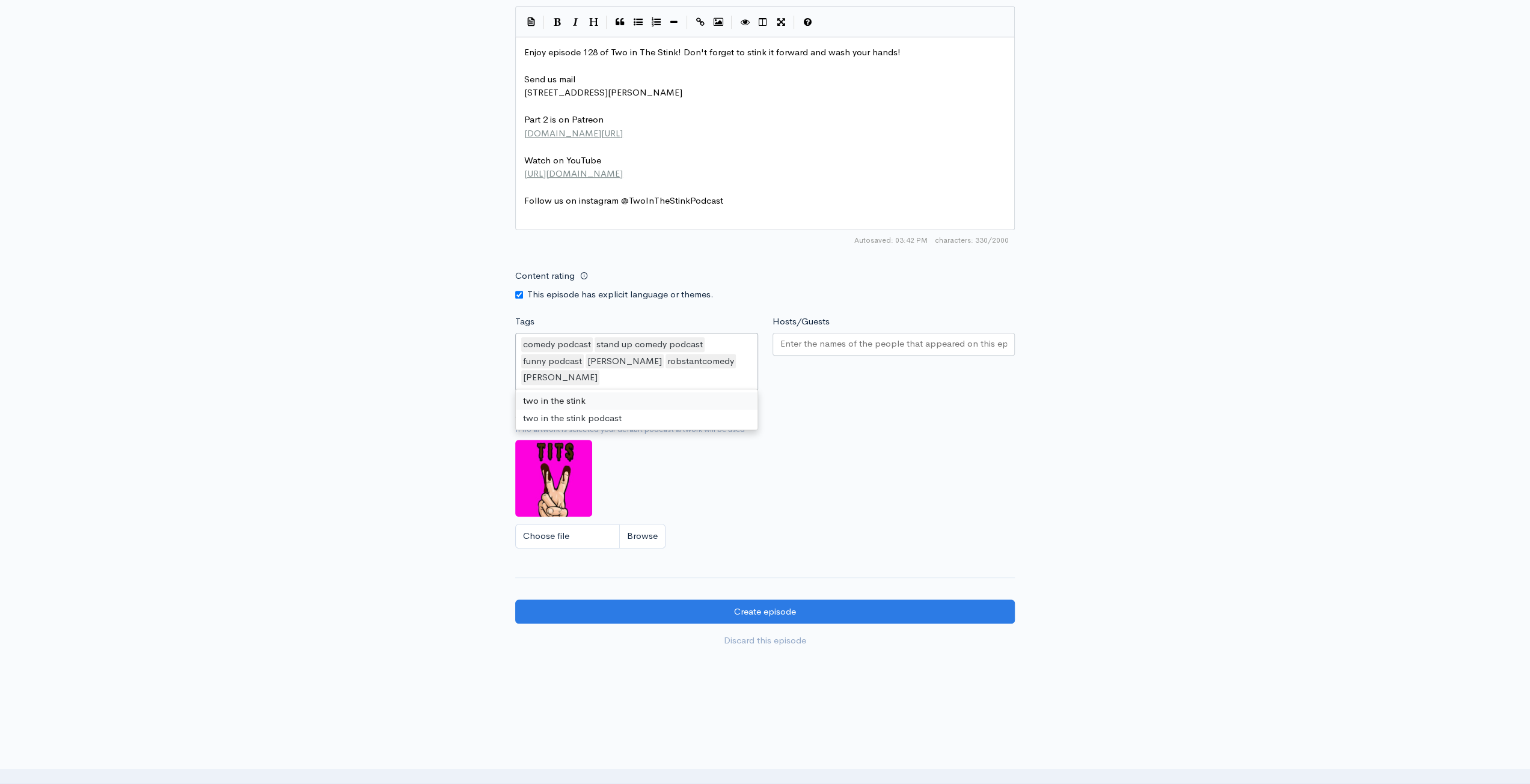
click at [607, 389] on div "two in the stink two in the stink podcast" at bounding box center [636, 409] width 241 height 41
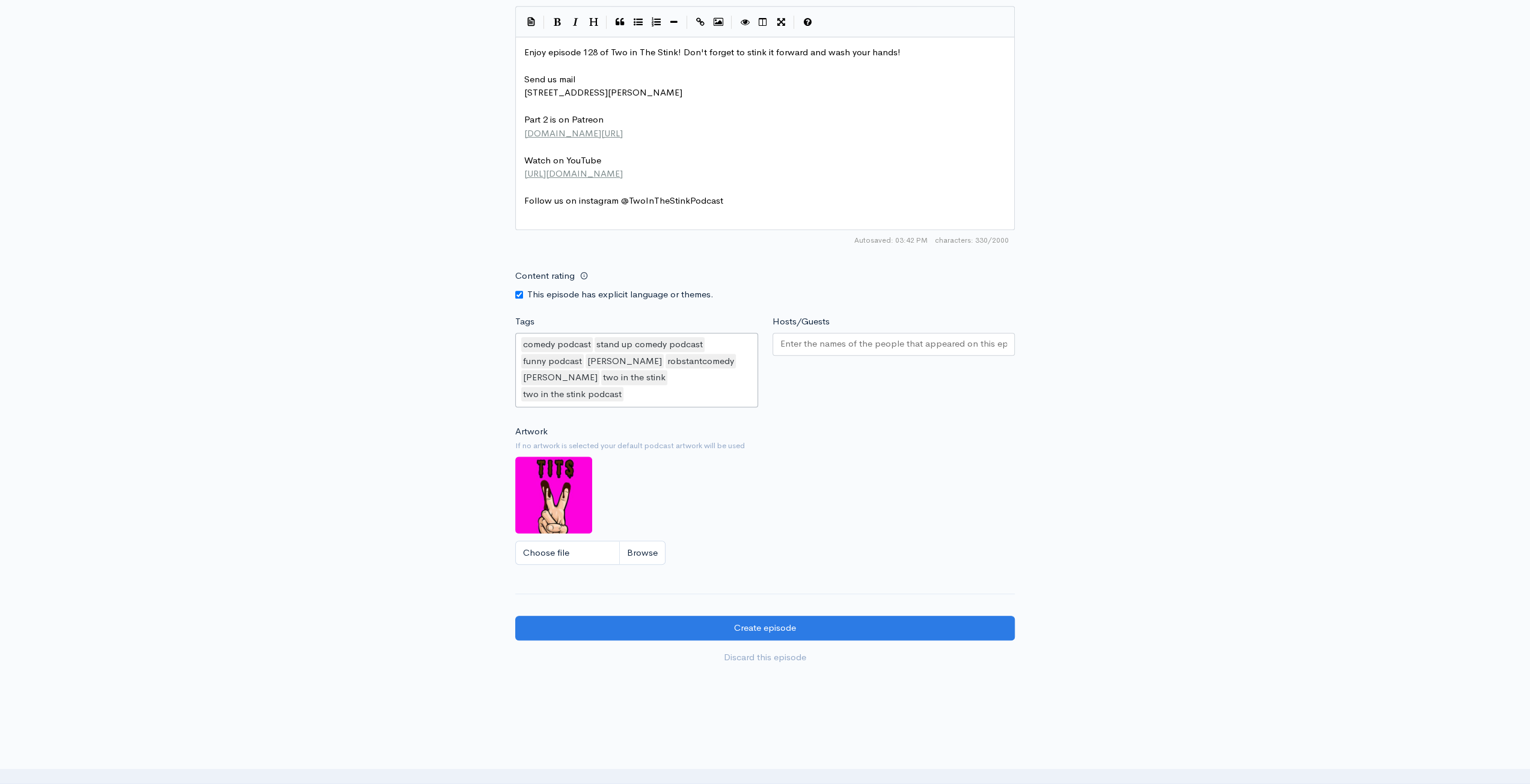
click at [841, 341] on input "Hosts/Guests" at bounding box center [894, 344] width 227 height 14
click at [1181, 348] on div "New episode Create a new episode Back to episodes Audio file Choose file 0 ZenC…" at bounding box center [765, 64] width 1530 height 1239
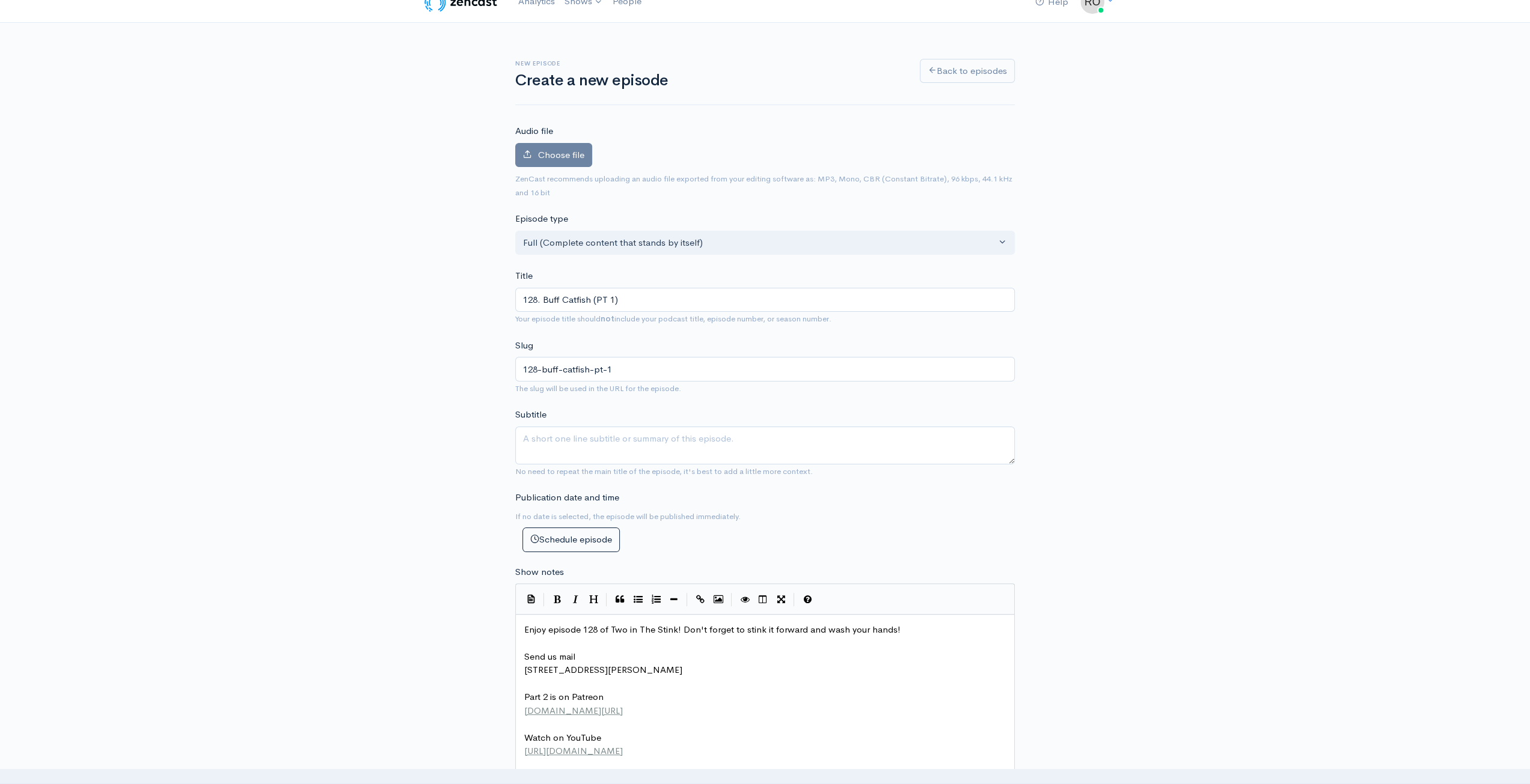
scroll to position [0, 0]
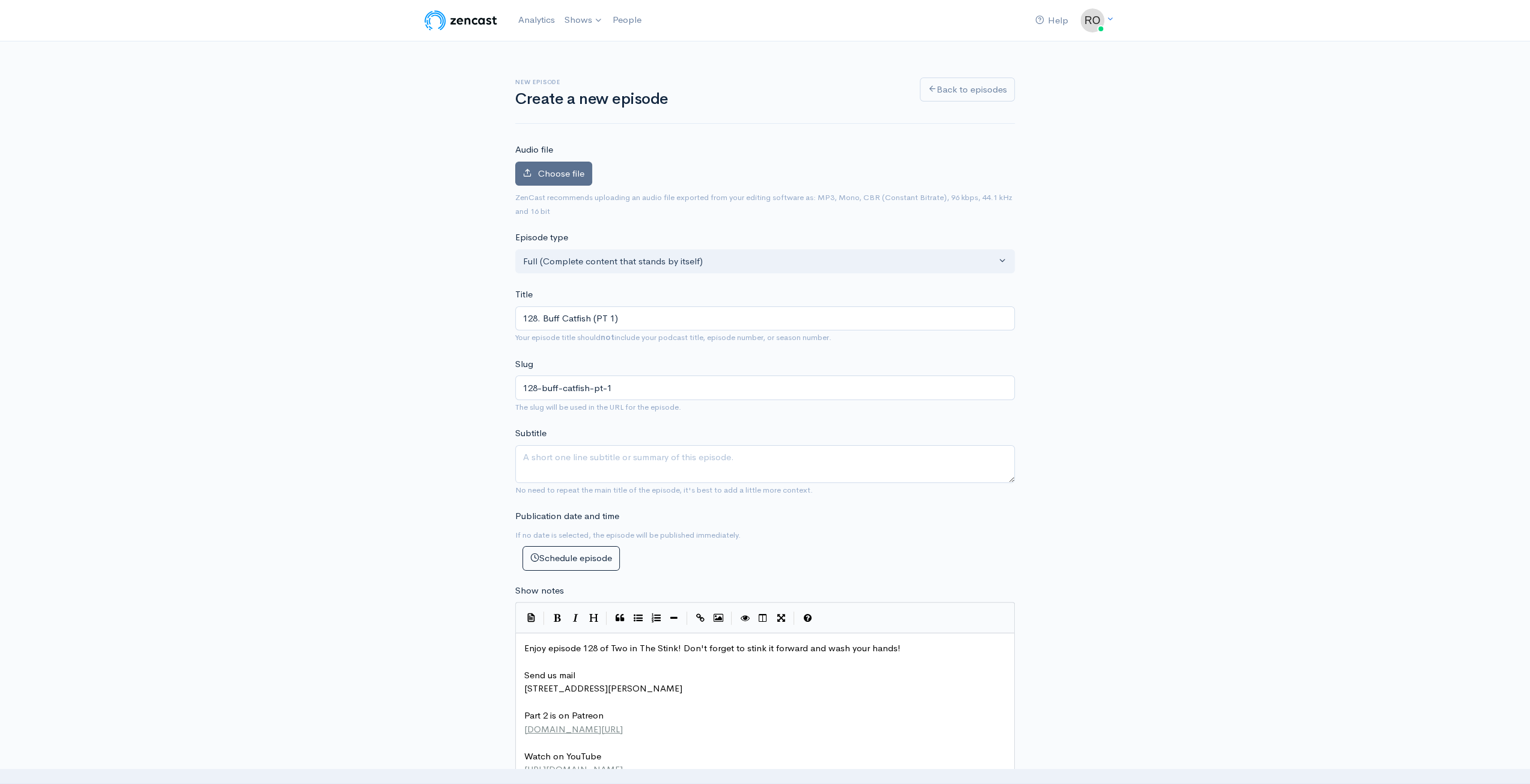
click at [530, 162] on label "Choose file" at bounding box center [554, 174] width 77 height 24
click at [0, 0] on input "Choose file" at bounding box center [0, 0] width 0 height 0
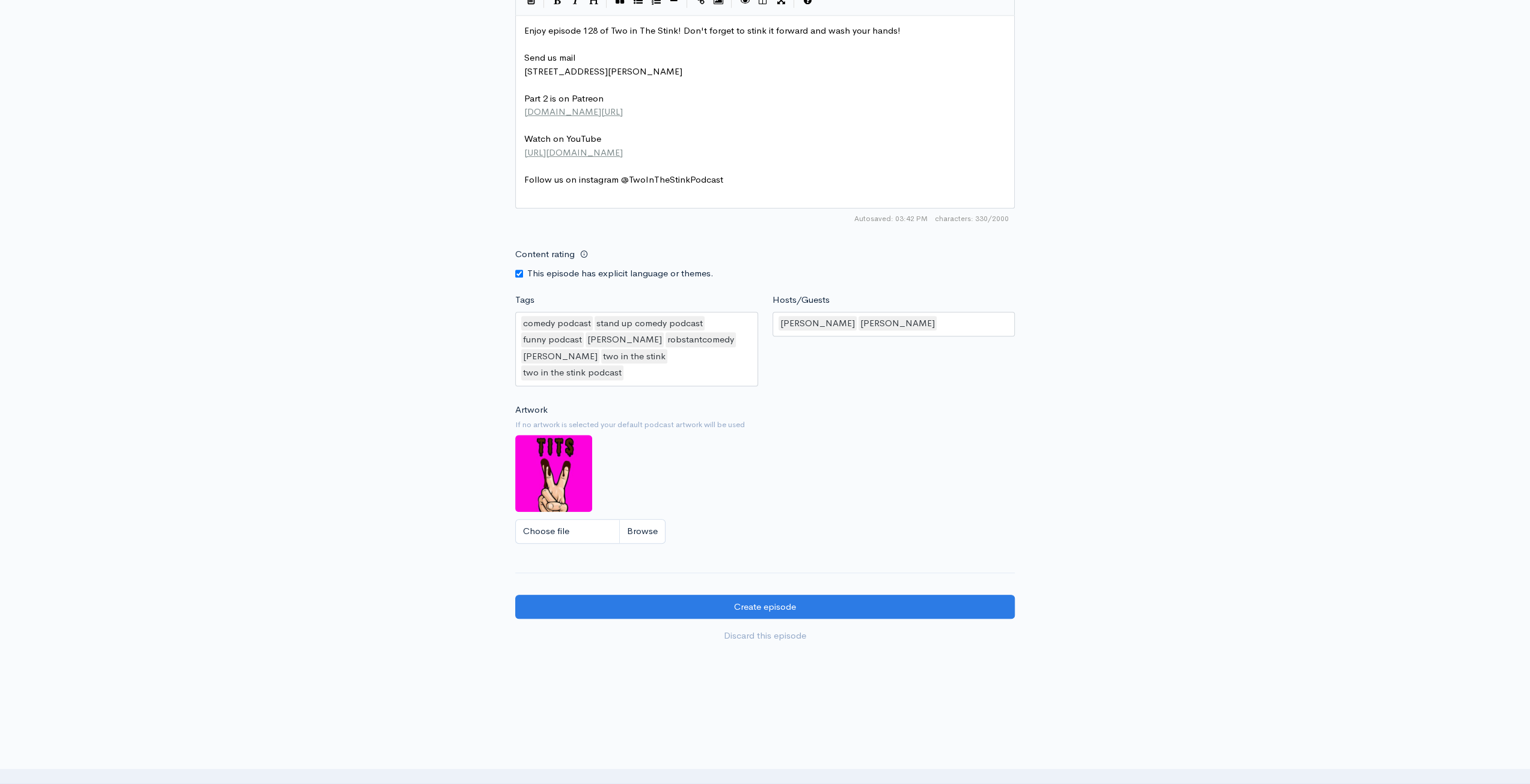
scroll to position [698, 0]
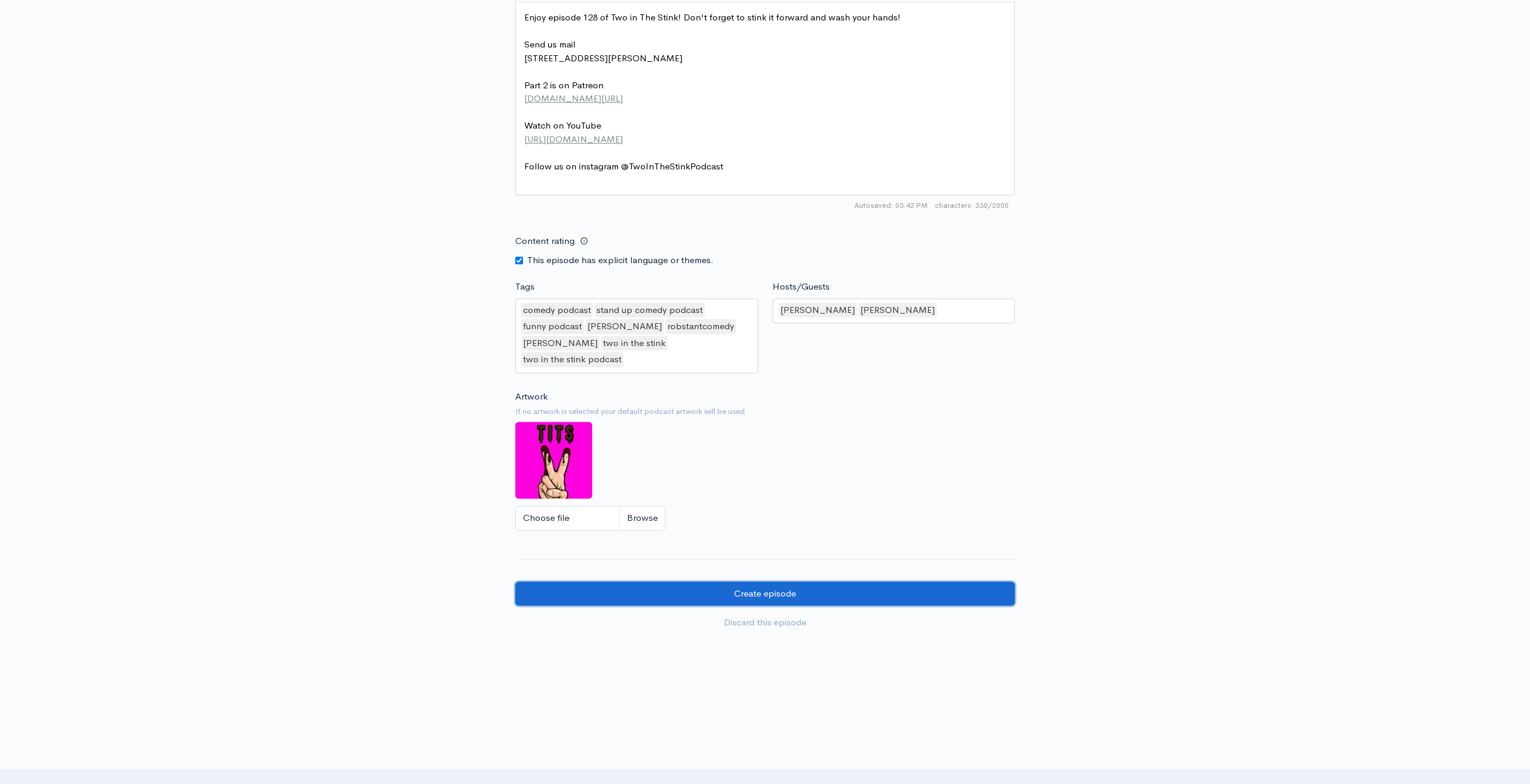
click at [812, 581] on input "Create episode" at bounding box center [765, 594] width 500 height 24
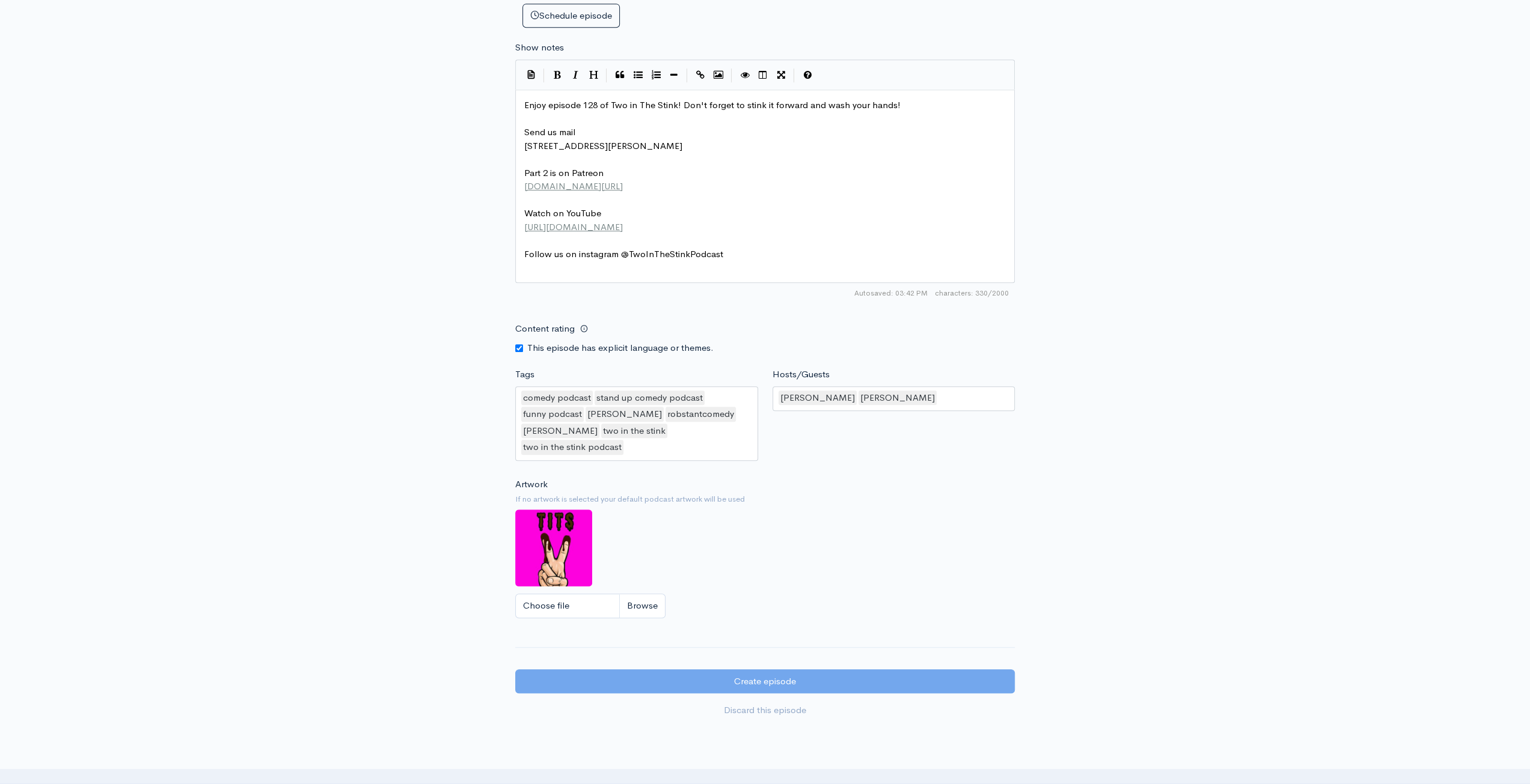
scroll to position [398, 0]
